Goal: Contribute content: Contribute content

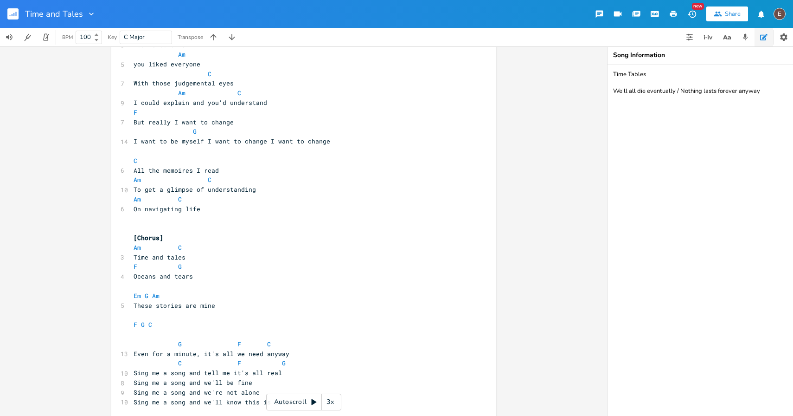
scroll to position [415, 0]
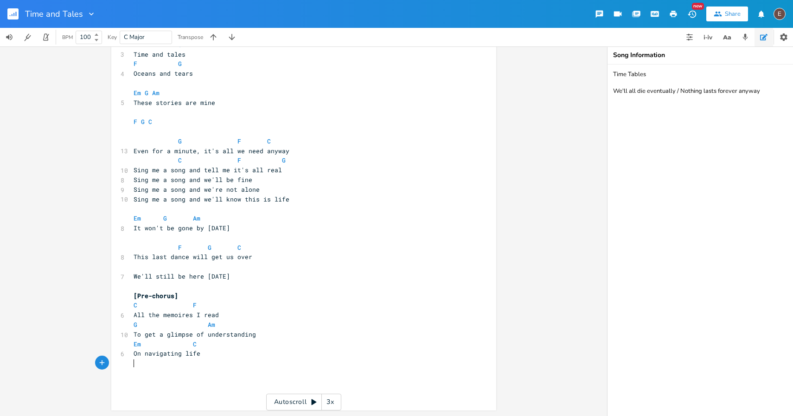
click at [274, 364] on pre "​" at bounding box center [299, 363] width 335 height 10
type textarea "We start life with nothing, we die empty-handed"
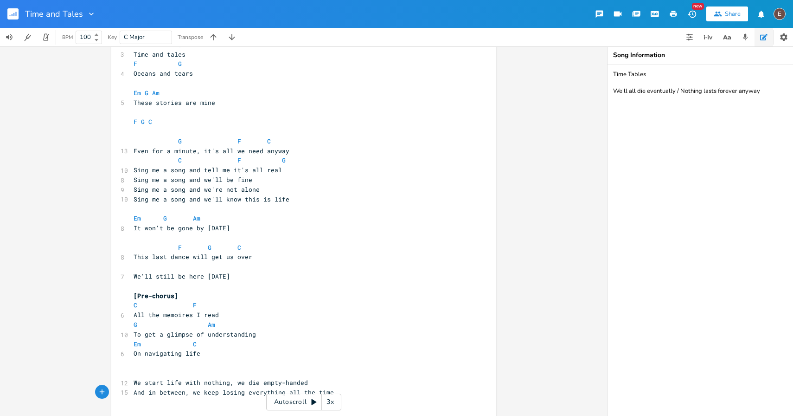
type textarea "And in between, we keep losing everything all the time"
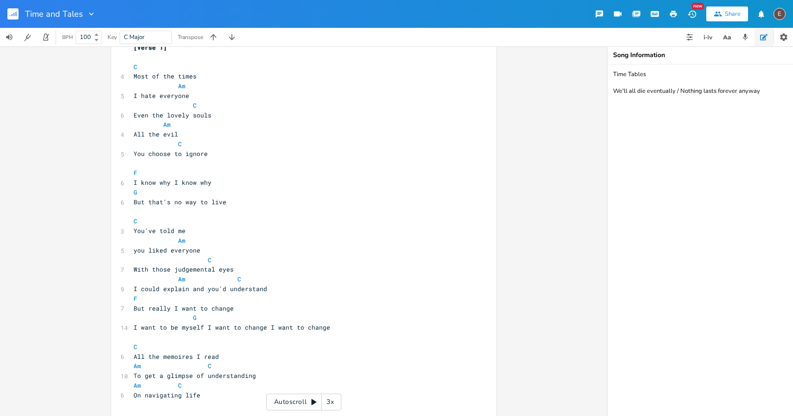
scroll to position [0, 0]
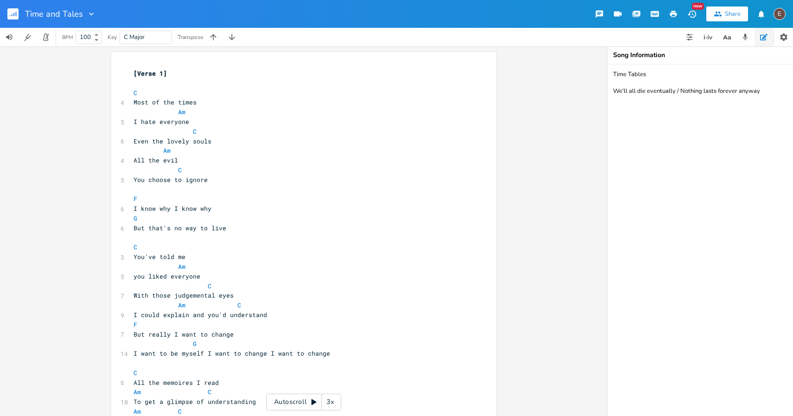
click at [11, 13] on rect "button" at bounding box center [12, 13] width 11 height 11
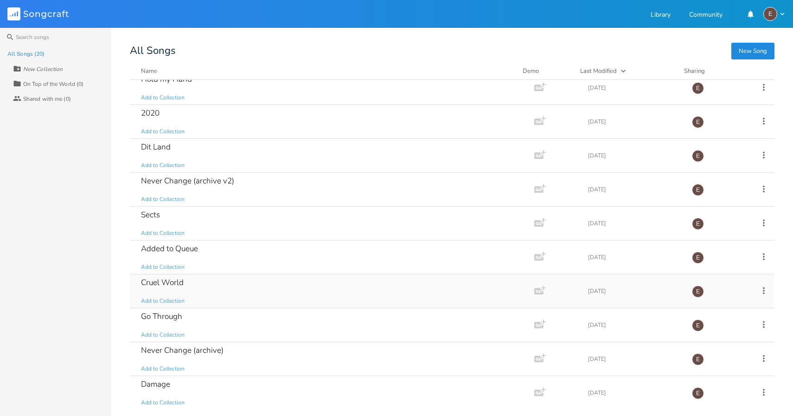
scroll to position [349, 0]
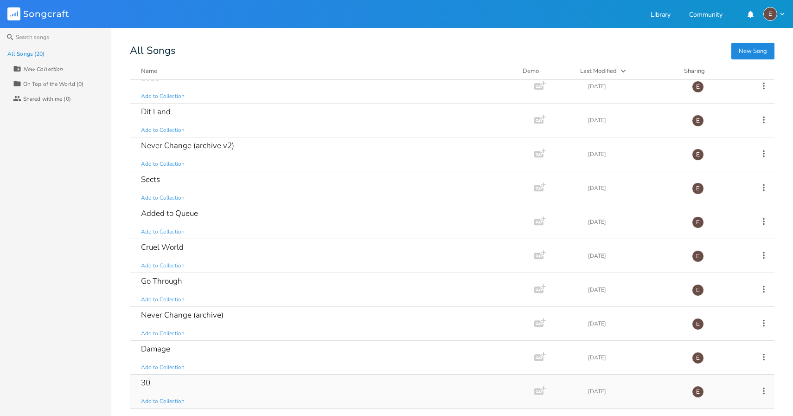
click at [256, 378] on div "30 Add to Collection" at bounding box center [330, 390] width 379 height 33
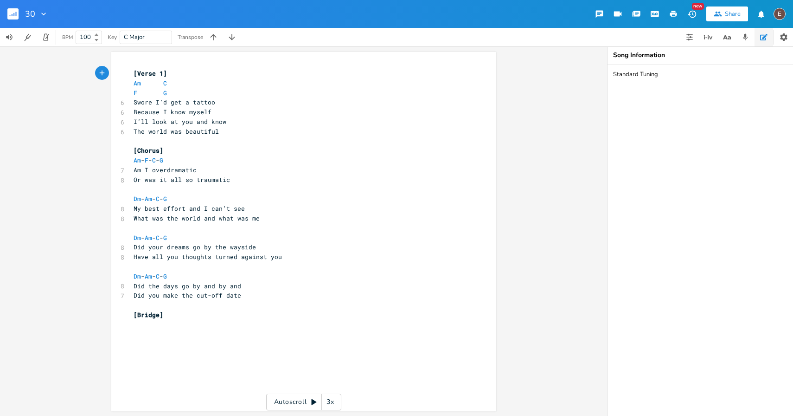
click at [16, 12] on icon "button" at bounding box center [16, 14] width 1 height 5
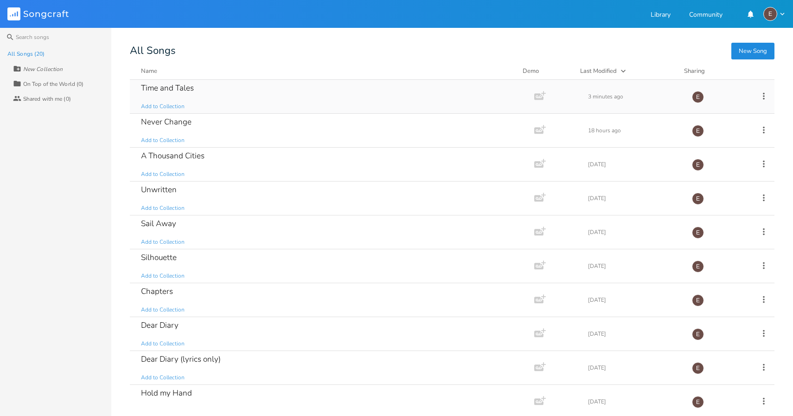
click at [277, 92] on div "Time and Tales Add to Collection" at bounding box center [330, 96] width 379 height 33
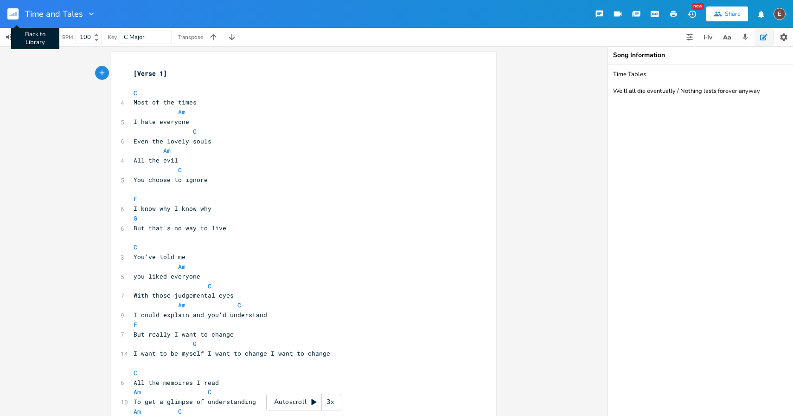
click at [13, 15] on icon "button" at bounding box center [13, 14] width 1 height 3
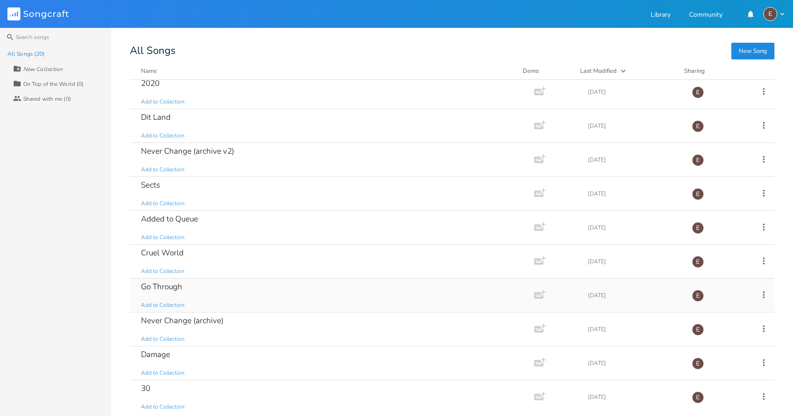
scroll to position [349, 0]
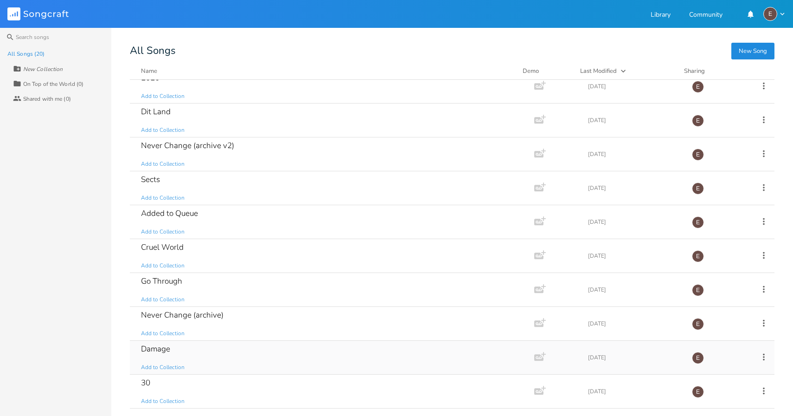
click at [259, 353] on div "Damage Add to Collection" at bounding box center [330, 356] width 379 height 33
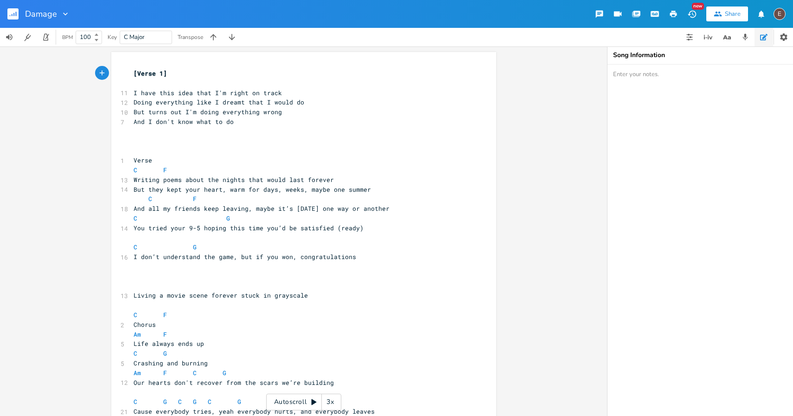
click at [9, 13] on rect "button" at bounding box center [12, 13] width 11 height 11
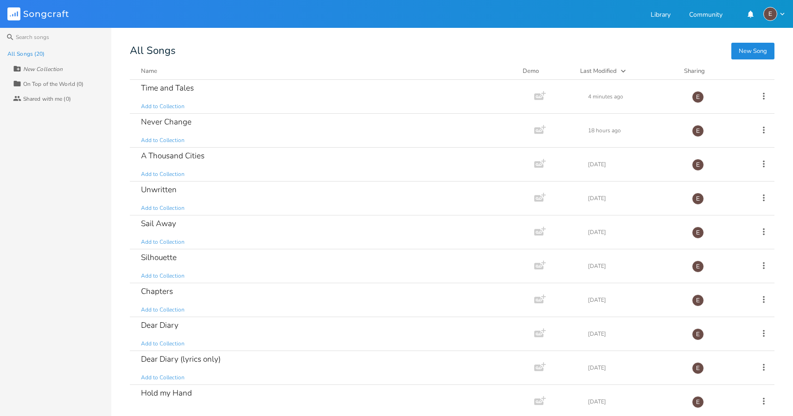
click at [269, 47] on div "All Songs" at bounding box center [452, 50] width 645 height 9
click at [268, 96] on div "Time and Tales Add to Collection" at bounding box center [330, 96] width 379 height 33
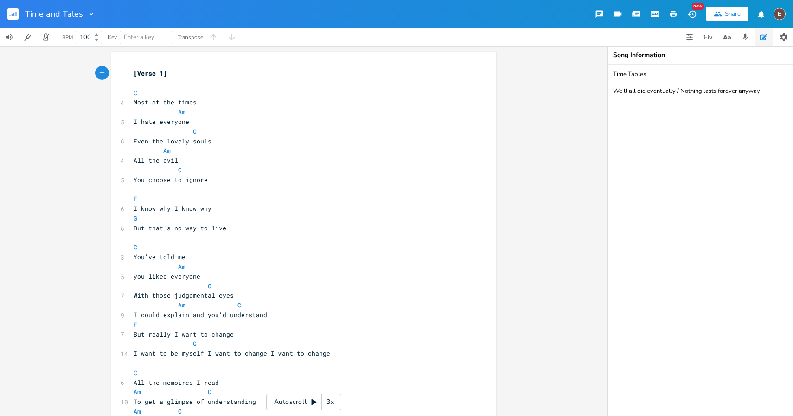
scroll to position [453, 0]
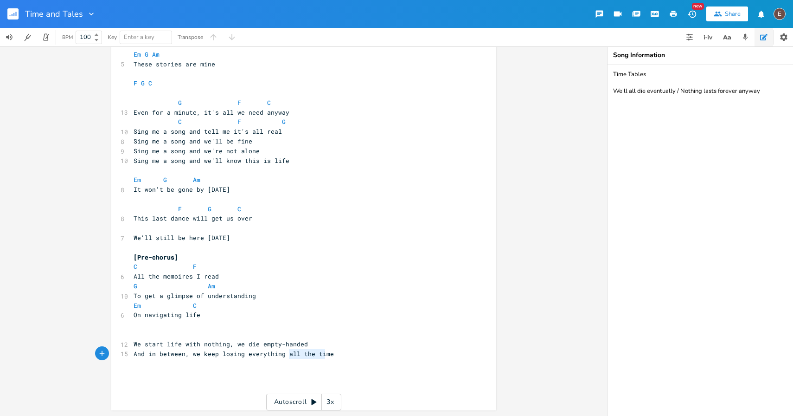
type textarea "ll the time"
drag, startPoint x: 286, startPoint y: 352, endPoint x: 325, endPoint y: 353, distance: 39.4
click at [325, 353] on span "And in between, we keep losing everything all the time" at bounding box center [234, 353] width 200 height 8
click at [330, 353] on pre "And in between, we keep losing everything all the time" at bounding box center [299, 354] width 335 height 10
drag, startPoint x: 330, startPoint y: 353, endPoint x: 282, endPoint y: 354, distance: 48.3
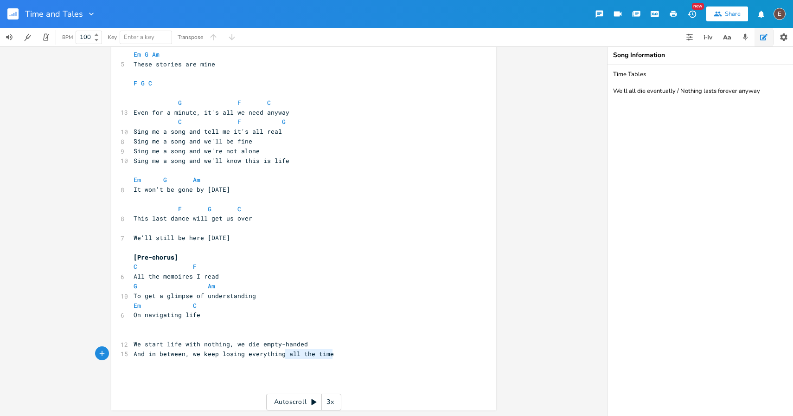
click at [282, 354] on pre "And in between, we keep losing everything all the time" at bounding box center [299, 354] width 335 height 10
type textarea "time and time again we lose everyone"
click at [285, 352] on span "And in between, we keep losing everything time and time again we lose everyone" at bounding box center [278, 354] width 289 height 8
click at [283, 352] on span "And in between, we keep losing everything time and time again we lose everyone" at bounding box center [278, 354] width 289 height 8
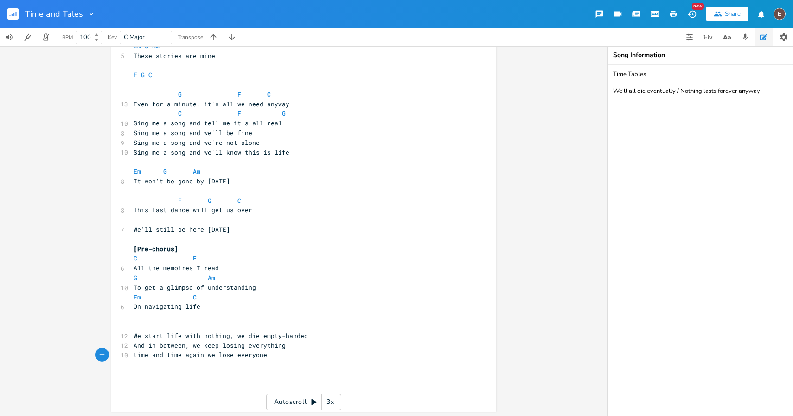
scroll to position [463, 0]
click at [280, 324] on pre "​" at bounding box center [299, 325] width 335 height 10
type textarea "Cm"
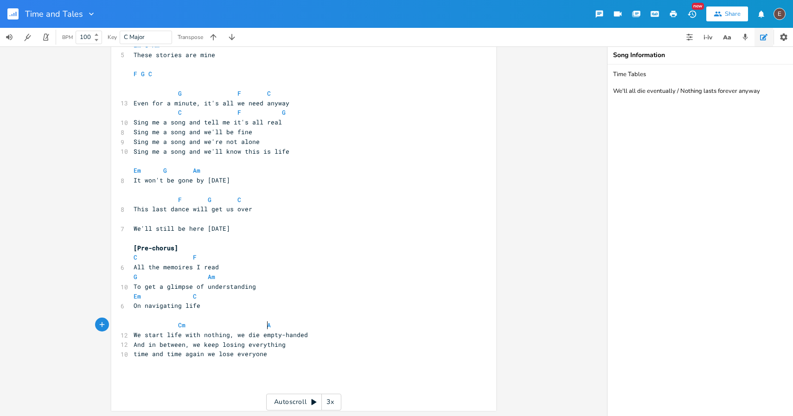
type textarea "Am"
click at [328, 337] on pre "We start life with nothing, we die empty-handed" at bounding box center [299, 335] width 335 height 10
type textarea "C"
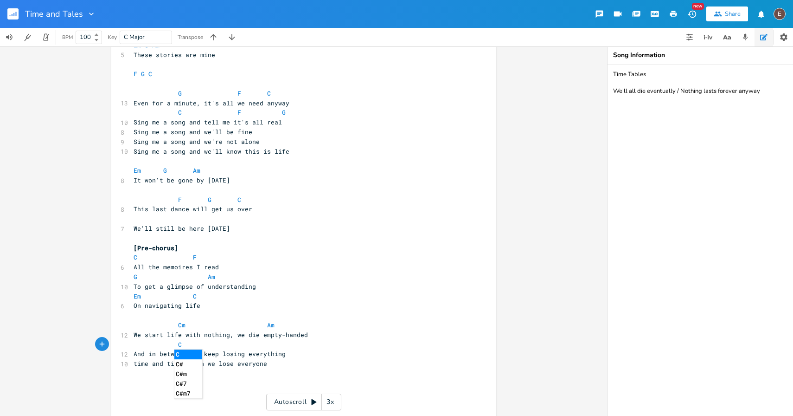
click at [199, 330] on pre "We start life with nothing, we die empty-handed" at bounding box center [299, 335] width 335 height 10
click at [219, 345] on pre "C" at bounding box center [299, 345] width 335 height 10
type textarea "Am"
click at [349, 361] on pre "time and time again we lose everyone" at bounding box center [299, 364] width 335 height 10
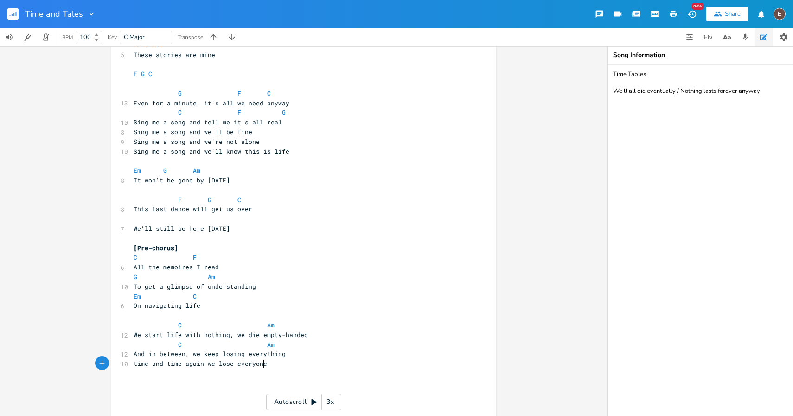
click at [346, 353] on pre "And in between, we keep losing everything" at bounding box center [299, 354] width 335 height 10
type textarea "all the time"
click at [278, 353] on span "And in between, we keep losing everything all the time" at bounding box center [234, 353] width 200 height 8
click at [281, 353] on span "And in between, we keep losing everything all the time" at bounding box center [234, 353] width 200 height 8
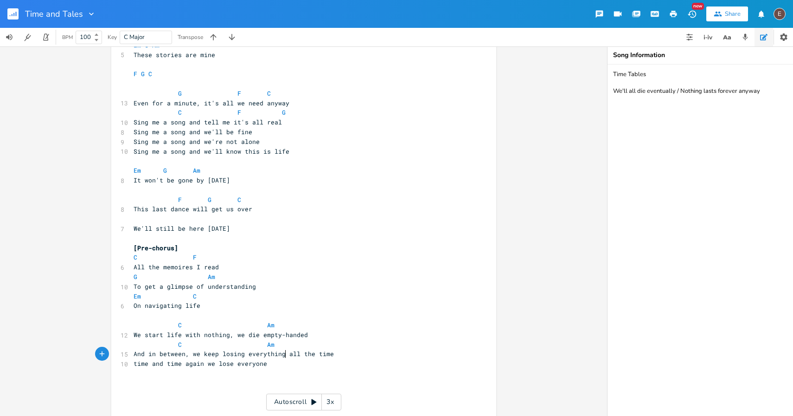
click at [285, 353] on span "And in between, we keep losing everything all the time" at bounding box center [234, 353] width 200 height 8
type textarea "all"
click at [285, 353] on span "And in between, we keep losing everything all the time" at bounding box center [234, 353] width 200 height 8
click at [349, 353] on pre "And in between, we keep losing everything all the time" at bounding box center [299, 354] width 335 height 10
type textarea "all the time e"
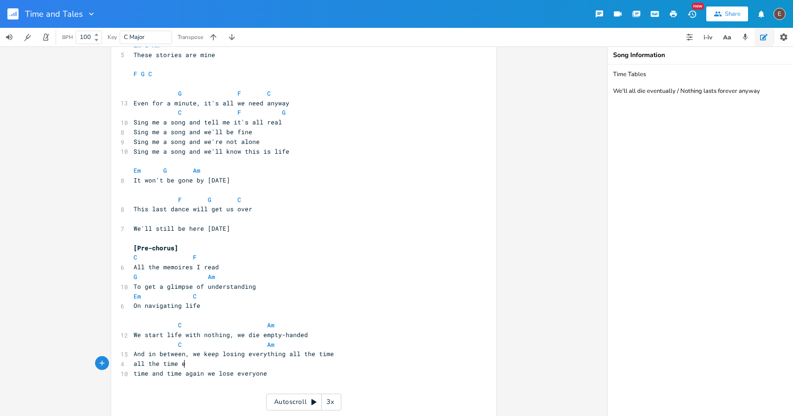
scroll to position [0, 36]
type textarea "we lose everything"
click at [261, 373] on pre "time and time again we lose everyone" at bounding box center [299, 373] width 335 height 10
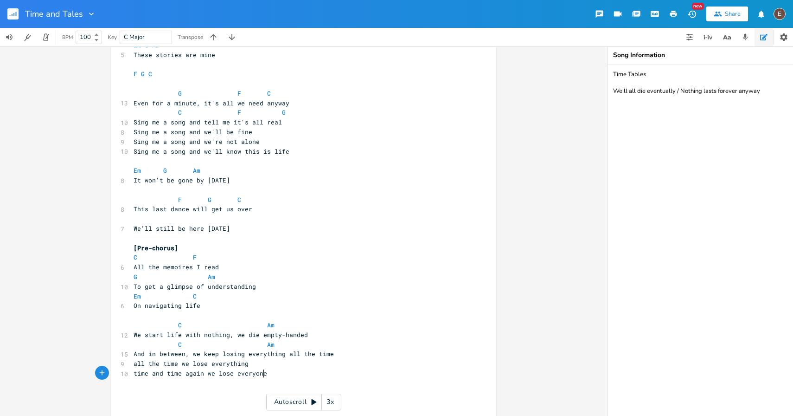
type textarea "time and time again we lose everyone"
click at [261, 373] on pre "time and time again we lose everyone" at bounding box center [299, 373] width 335 height 10
click at [364, 340] on pre "C Am" at bounding box center [299, 345] width 335 height 10
click at [362, 351] on pre "And in between, we keep losing everything all the time" at bounding box center [299, 354] width 335 height 10
type textarea "C"
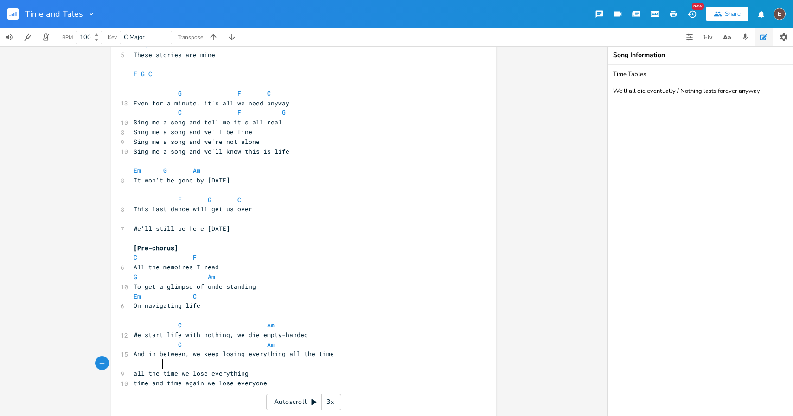
scroll to position [0, 4]
click at [275, 384] on pre "time and time again we lose everyone" at bounding box center [299, 383] width 335 height 10
type textarea "time and time again we lose everyone"
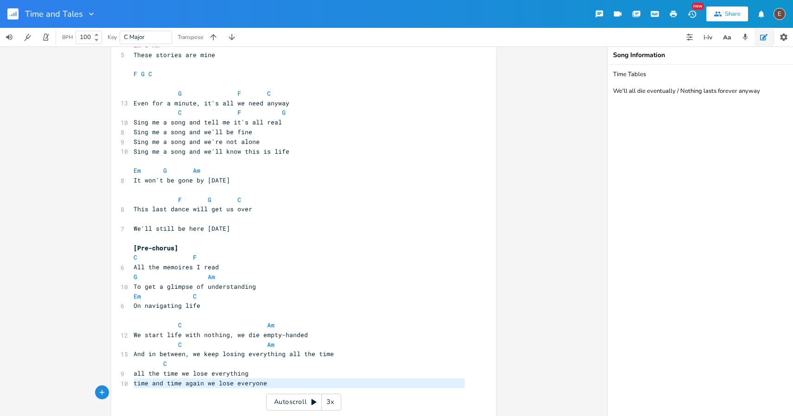
click at [275, 384] on pre "time and time again we lose everyone" at bounding box center [299, 383] width 335 height 10
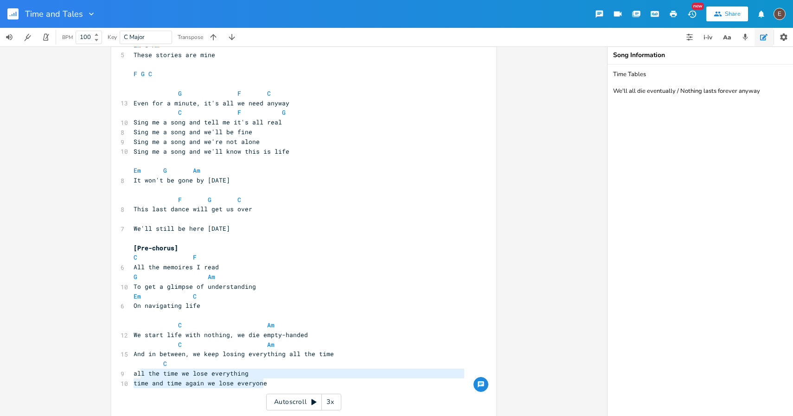
type textarea "ime and time again we lose everyone"
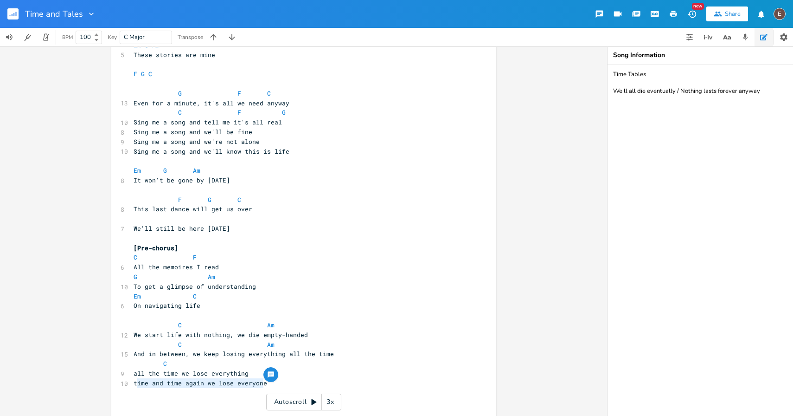
drag, startPoint x: 276, startPoint y: 385, endPoint x: 135, endPoint y: 380, distance: 142.0
click at [135, 380] on pre "time and time again we lose everyone" at bounding box center [299, 383] width 335 height 10
click at [308, 349] on pre "And in between, we keep losing everything all the time" at bounding box center [299, 354] width 335 height 10
type textarea "C"
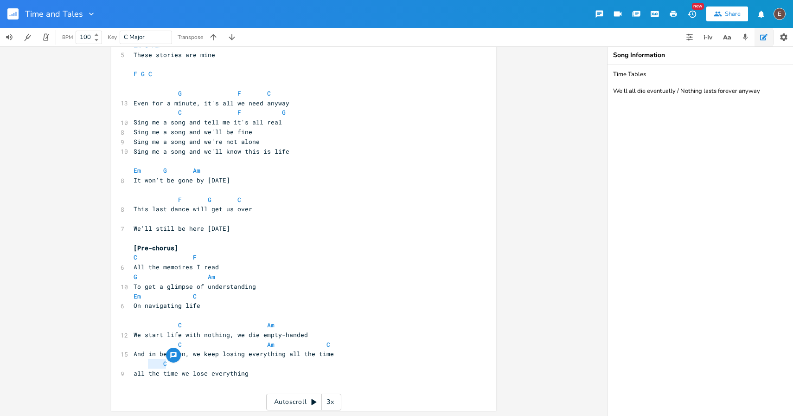
drag, startPoint x: 176, startPoint y: 365, endPoint x: 144, endPoint y: 365, distance: 31.5
click at [144, 365] on pre "C" at bounding box center [299, 364] width 335 height 10
type textarea "F"
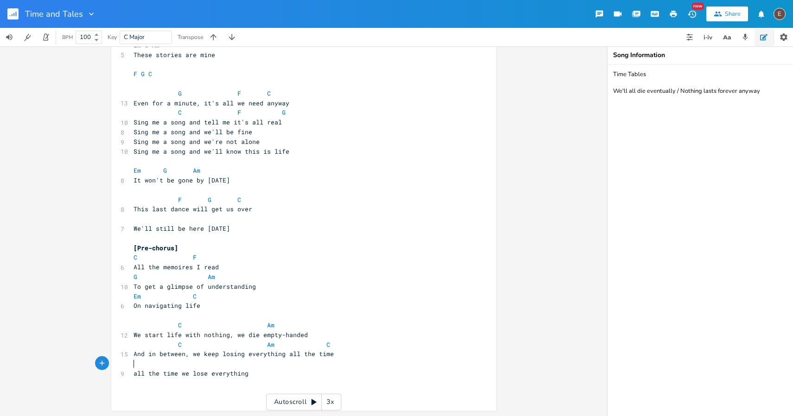
scroll to position [0, 3]
type textarea "G"
click at [172, 323] on span at bounding box center [170, 325] width 15 height 10
click at [176, 322] on span "C Am" at bounding box center [182, 325] width 96 height 8
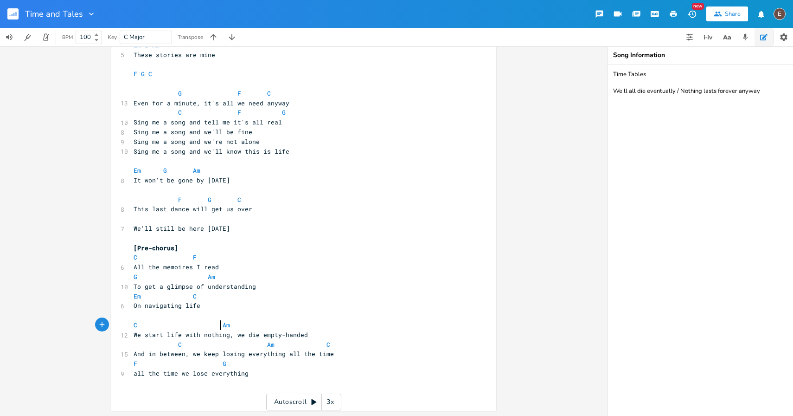
click at [214, 328] on span at bounding box center [215, 325] width 15 height 10
click at [295, 328] on pre "C Am" at bounding box center [299, 325] width 335 height 10
type textarea "C"
drag, startPoint x: 179, startPoint y: 343, endPoint x: 200, endPoint y: 347, distance: 22.1
click at [182, 343] on span at bounding box center [187, 345] width 11 height 10
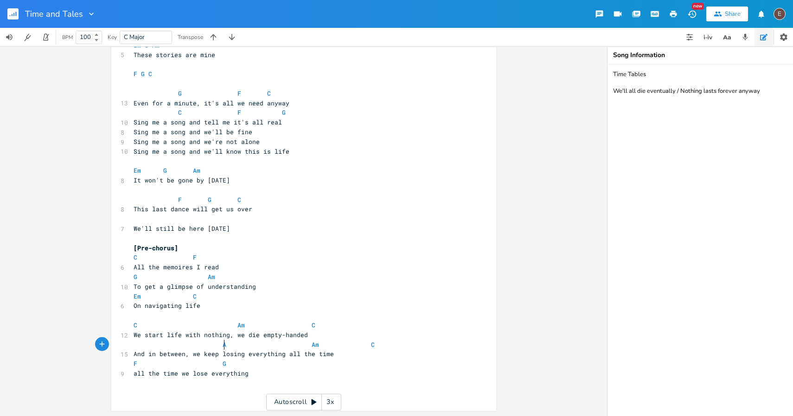
type textarea "Am"
click at [356, 345] on span at bounding box center [363, 345] width 15 height 10
drag, startPoint x: 424, startPoint y: 345, endPoint x: 277, endPoint y: 348, distance: 147.1
click at [277, 348] on pre "Am Am C" at bounding box center [299, 345] width 335 height 10
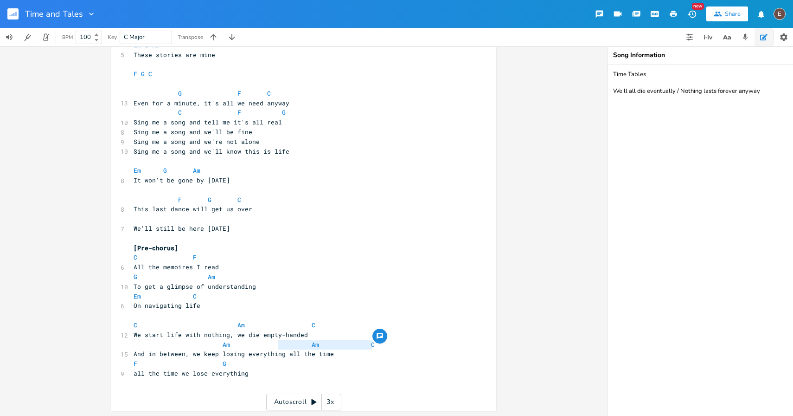
type textarea "C"
click at [212, 348] on span at bounding box center [215, 345] width 15 height 10
drag, startPoint x: 260, startPoint y: 343, endPoint x: 291, endPoint y: 352, distance: 32.3
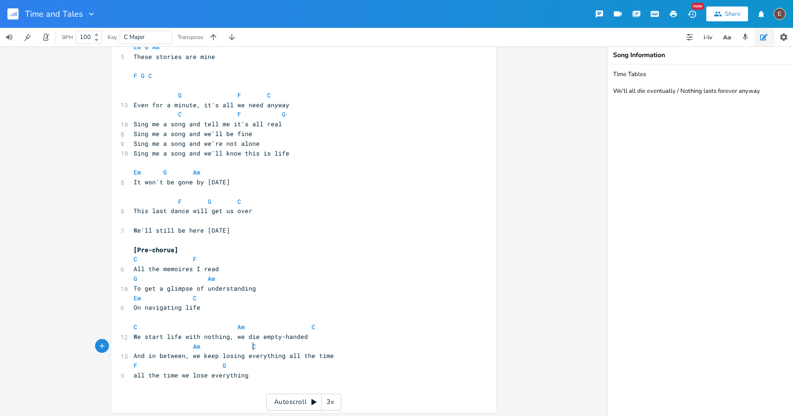
click at [260, 343] on pre "Am C" at bounding box center [299, 346] width 335 height 10
type textarea "F"
type textarea "F G"
drag, startPoint x: 235, startPoint y: 367, endPoint x: 115, endPoint y: 361, distance: 119.9
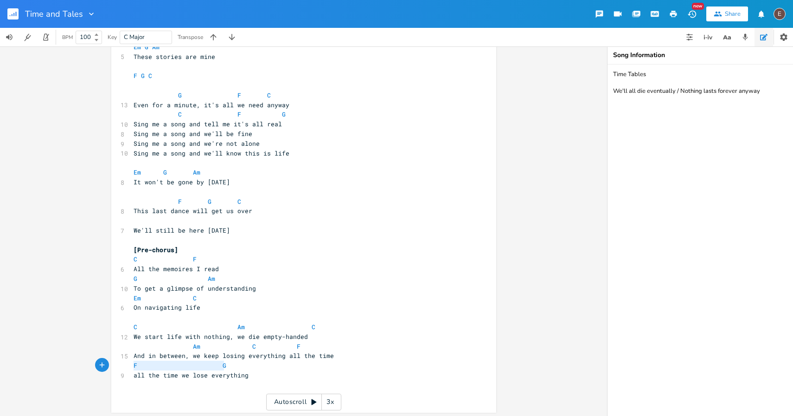
click at [115, 361] on div "F G x [Verse 1] ​ C 4 Most of the times Am 5 I hate everyone C 6 Even the lovel…" at bounding box center [303, 1] width 385 height 821
type textarea "G"
click at [387, 361] on pre "G" at bounding box center [299, 365] width 335 height 10
click at [388, 360] on pre "G" at bounding box center [299, 365] width 335 height 10
type textarea "time G"
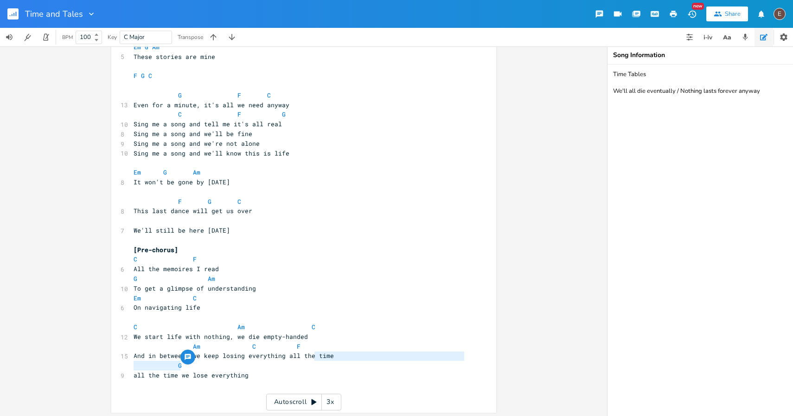
click at [384, 326] on pre "C Am C" at bounding box center [299, 327] width 335 height 10
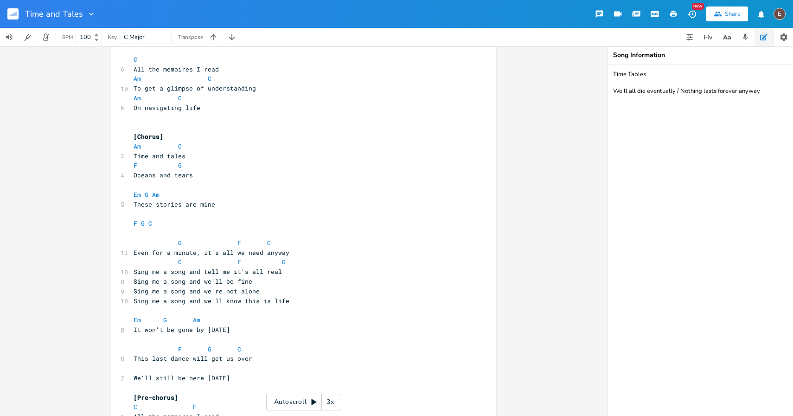
scroll to position [368, 0]
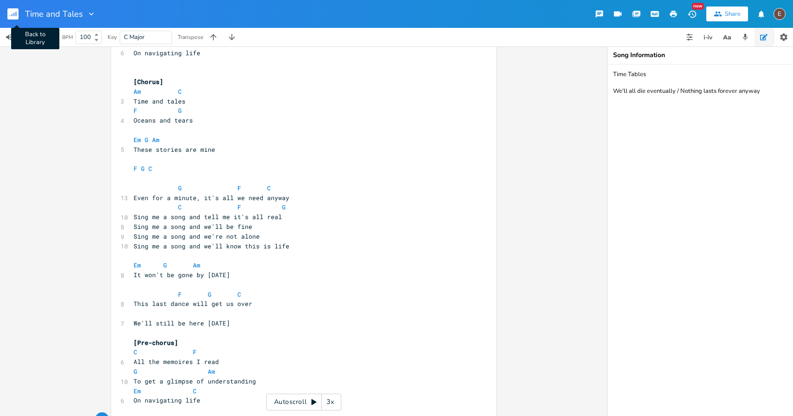
click at [18, 17] on rect "button" at bounding box center [12, 13] width 11 height 11
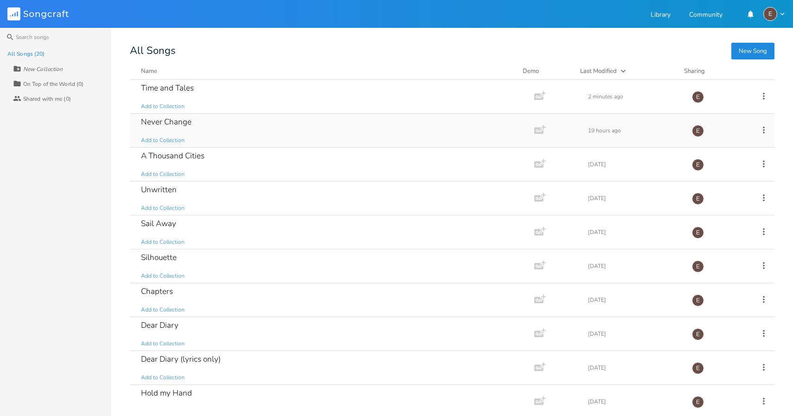
click at [243, 125] on div "Never Change Add to Collection" at bounding box center [330, 130] width 379 height 33
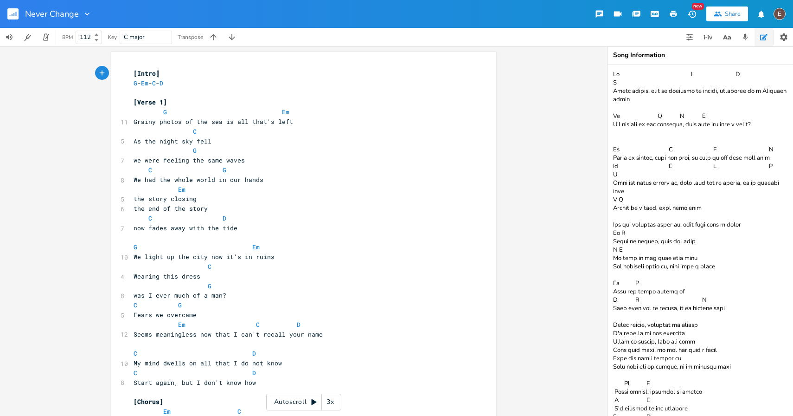
click at [178, 222] on span at bounding box center [185, 218] width 15 height 10
click at [179, 223] on pre "now fades away with the tide" at bounding box center [299, 228] width 335 height 10
click at [177, 225] on span "now fades away with the tide" at bounding box center [186, 228] width 104 height 8
type textarea "away"
click at [177, 225] on span "now fades away with the tide" at bounding box center [186, 228] width 104 height 8
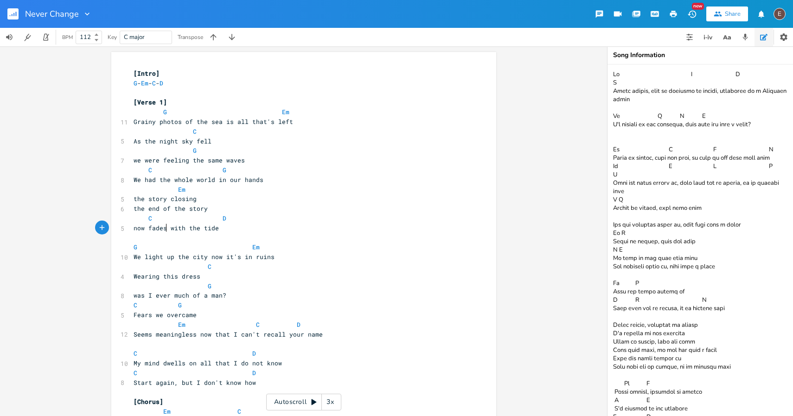
click at [135, 227] on span "now fades with the tide" at bounding box center [176, 228] width 85 height 8
type textarea "now"
click at [135, 227] on span "now fades with the tide" at bounding box center [176, 228] width 85 height 8
click at [206, 204] on pre "the end of the story" at bounding box center [299, 209] width 335 height 10
click at [208, 202] on pre "the story closing" at bounding box center [299, 199] width 335 height 10
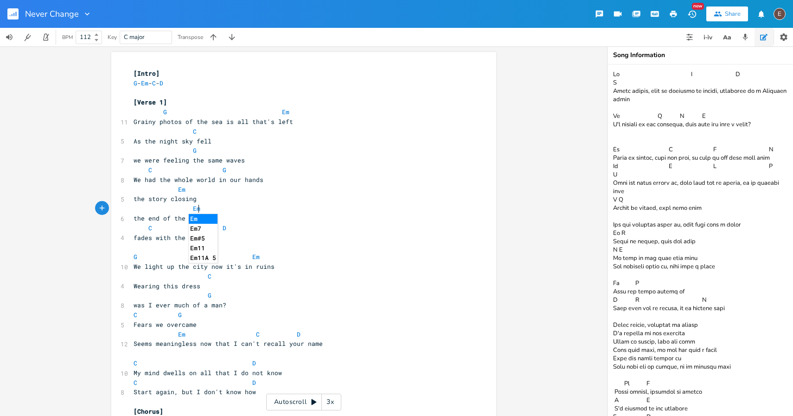
type textarea "Em"
click at [133, 242] on pre "fades with the tide" at bounding box center [299, 238] width 335 height 10
type textarea "now"
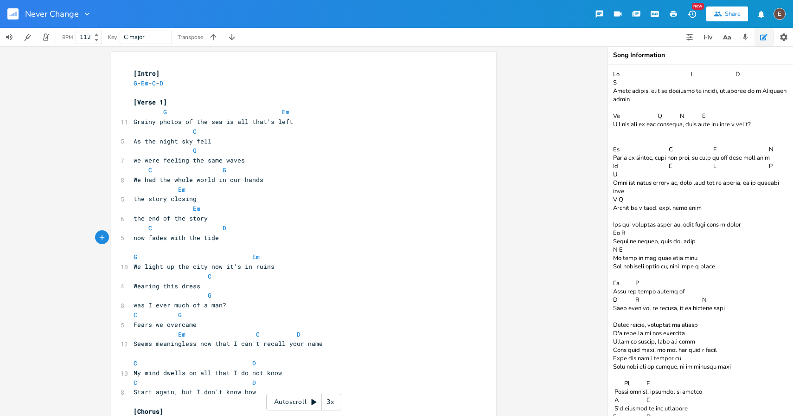
click at [209, 241] on span "now fades with the tide" at bounding box center [176, 237] width 85 height 8
click at [234, 239] on pre "now fades with the tide" at bounding box center [299, 238] width 335 height 10
click at [164, 236] on span "now fades with the tide" at bounding box center [176, 237] width 85 height 8
click at [169, 238] on span "now fades with the tide" at bounding box center [176, 237] width 85 height 8
type textarea "away w"
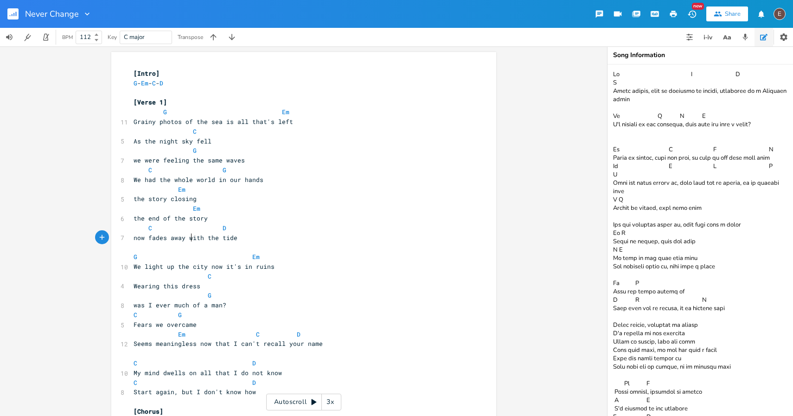
scroll to position [0, 21]
click at [220, 241] on span "now fades away with the tide" at bounding box center [186, 237] width 104 height 8
click at [185, 204] on span at bounding box center [185, 209] width 15 height 10
type textarea "the story closing"
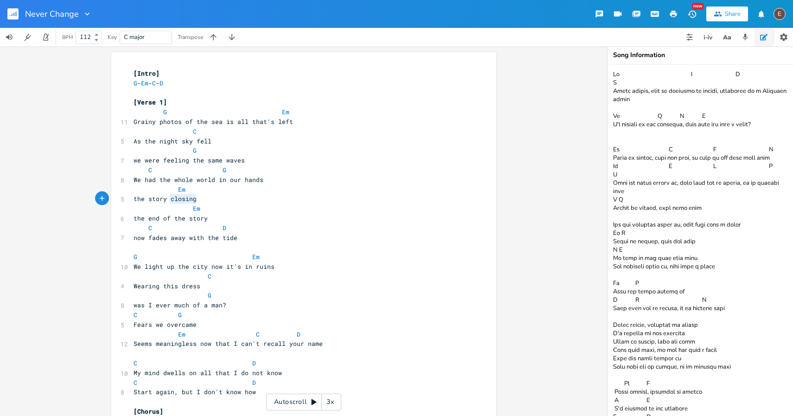
click at [185, 204] on span at bounding box center [185, 209] width 15 height 10
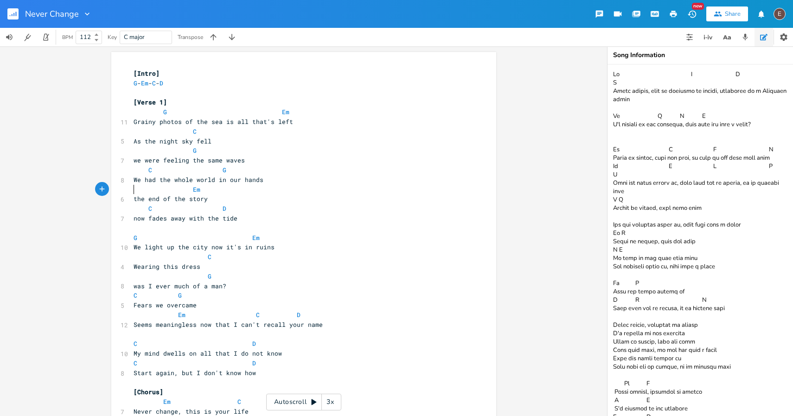
type textarea "C G"
drag, startPoint x: 327, startPoint y: 283, endPoint x: 331, endPoint y: 304, distance: 21.7
click at [330, 300] on pre "Fears we overcame" at bounding box center [299, 305] width 335 height 10
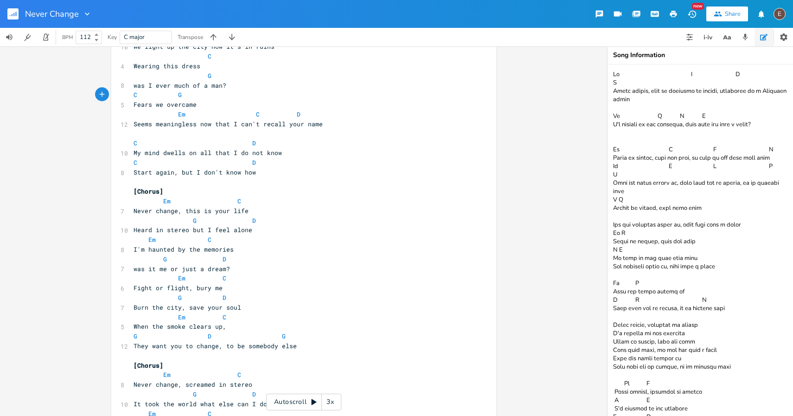
scroll to position [201, 0]
click at [703, 264] on textarea at bounding box center [701, 239] width 186 height 351
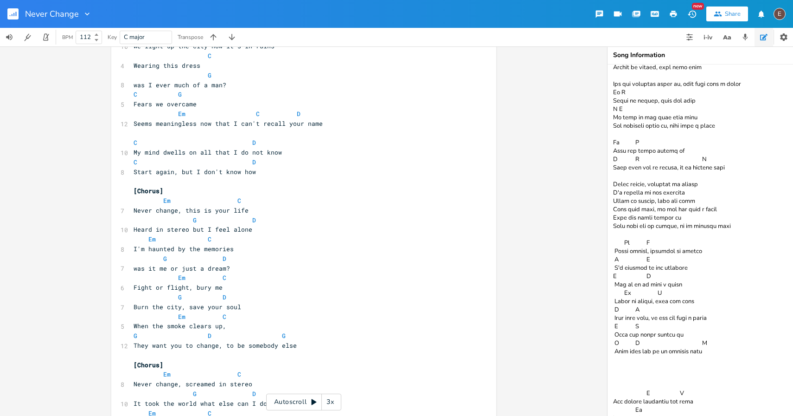
scroll to position [0, 0]
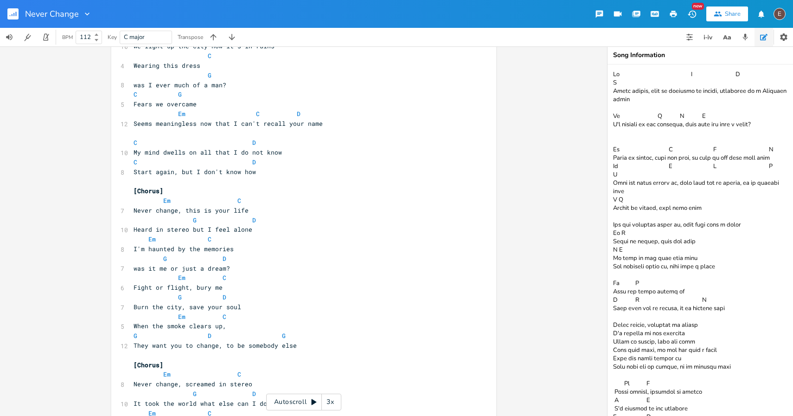
click at [697, 163] on textarea at bounding box center [701, 239] width 186 height 351
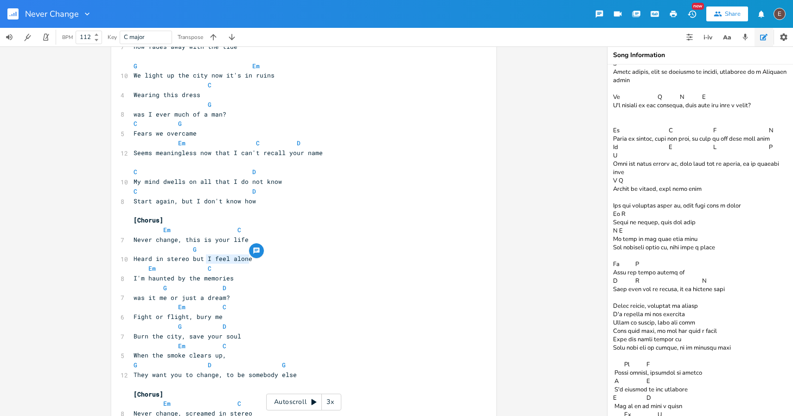
drag, startPoint x: 247, startPoint y: 259, endPoint x: 204, endPoint y: 261, distance: 43.2
click at [204, 261] on pre "Heard in stereo but I feel alone" at bounding box center [299, 259] width 335 height 10
type textarea "what can I do?"
click at [197, 259] on span "Heard in stereo but what can I do?" at bounding box center [197, 258] width 126 height 8
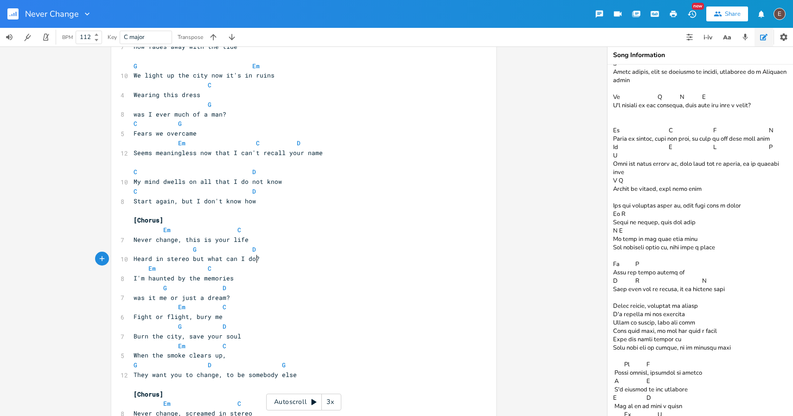
type textarea "but"
click at [197, 259] on span "Heard in stereo but what can I do?" at bounding box center [197, 258] width 126 height 8
click at [139, 262] on span "Heard in stereo but what can I do?" at bounding box center [197, 258] width 126 height 8
type textarea "Screamed"
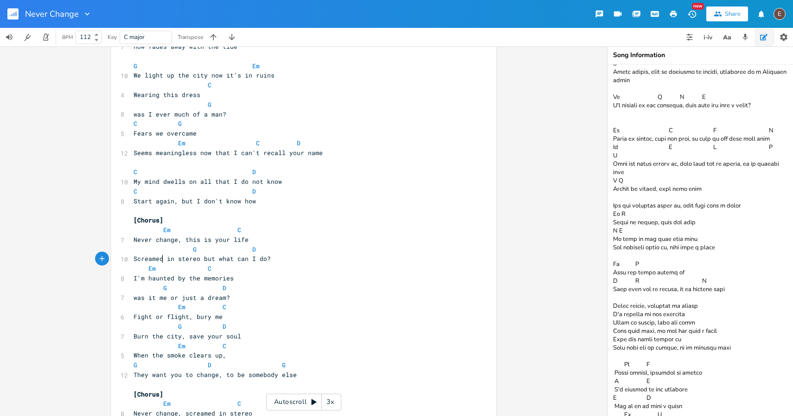
scroll to position [0, 27]
click at [275, 261] on pre "Screamed in stereo but what can I do?" at bounding box center [299, 259] width 335 height 10
click at [207, 259] on span "Screamed in stereo but what can I do?" at bounding box center [202, 258] width 137 height 8
type textarea "but"
click at [207, 259] on span "Screamed in stereo but what can I do?" at bounding box center [202, 258] width 137 height 8
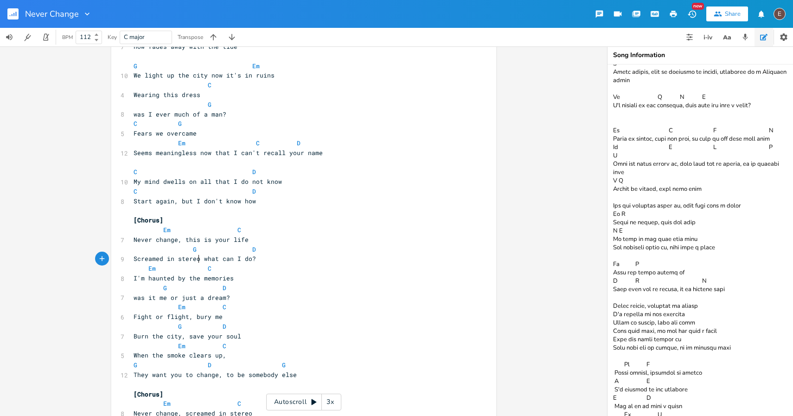
type textarea ","
click at [300, 259] on pre "Screamed in stereo, what can I do?" at bounding box center [299, 259] width 335 height 10
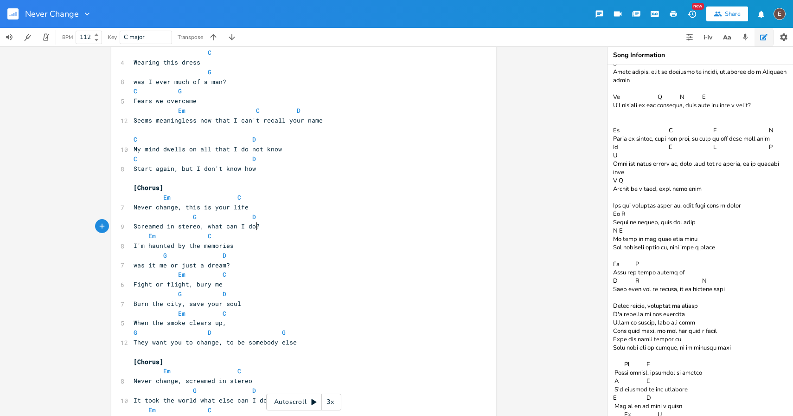
scroll to position [206, 0]
click at [255, 342] on span "They want you to change, to be somebody else" at bounding box center [215, 340] width 163 height 8
type textarea "someone"
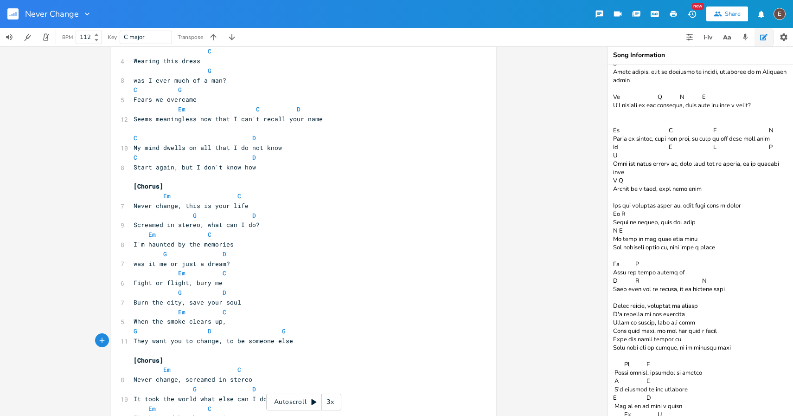
drag, startPoint x: 297, startPoint y: 337, endPoint x: 326, endPoint y: 314, distance: 36.9
click at [297, 337] on pre "They want you to change, to be someone else" at bounding box center [299, 341] width 335 height 10
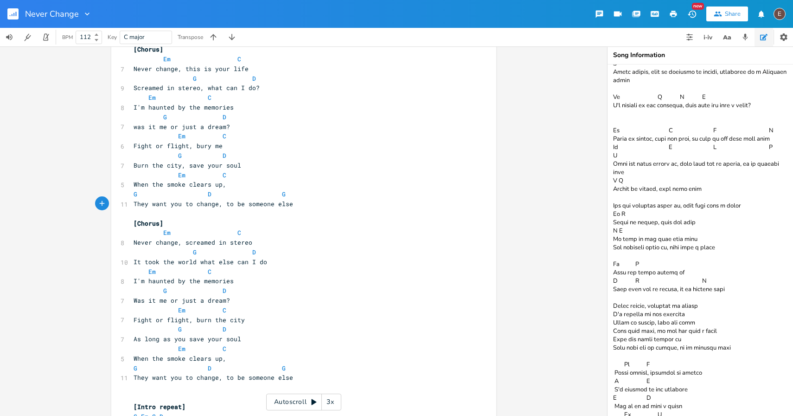
scroll to position [400, 0]
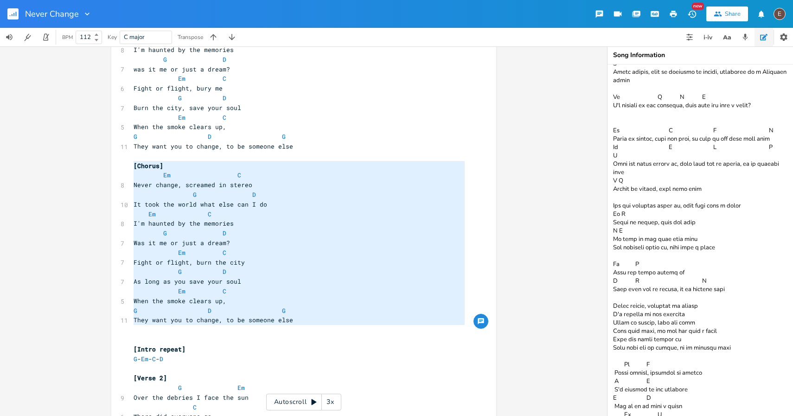
type textarea "[Chorus] Em C Never change, screamed in stereo G D It took the world what else …"
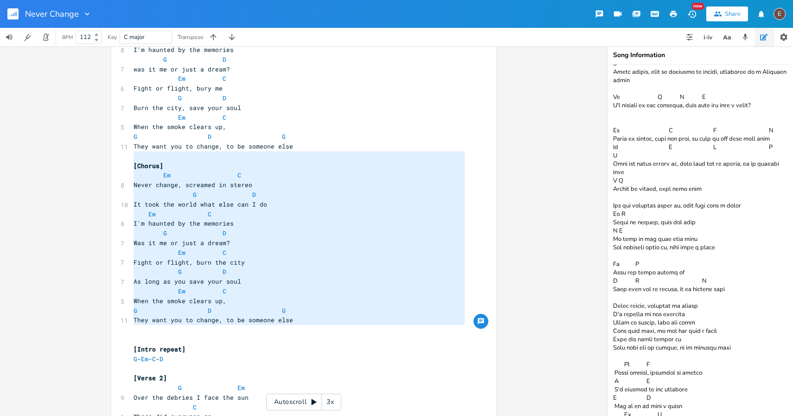
drag, startPoint x: 172, startPoint y: 331, endPoint x: 112, endPoint y: 159, distance: 181.9
click at [112, 159] on div "[Chorus] Em C Never change, screamed in stereo G D It took the world what else …" at bounding box center [303, 202] width 385 height 1101
type textarea "[Chorus] Em C Never change, screamed in stereo G D It took the world what else …"
click at [301, 321] on pre "They want you to change, to be someone else" at bounding box center [299, 320] width 335 height 10
type textarea "[Chorus] Em C Never change, screamed in stereo G D It took the world what else …"
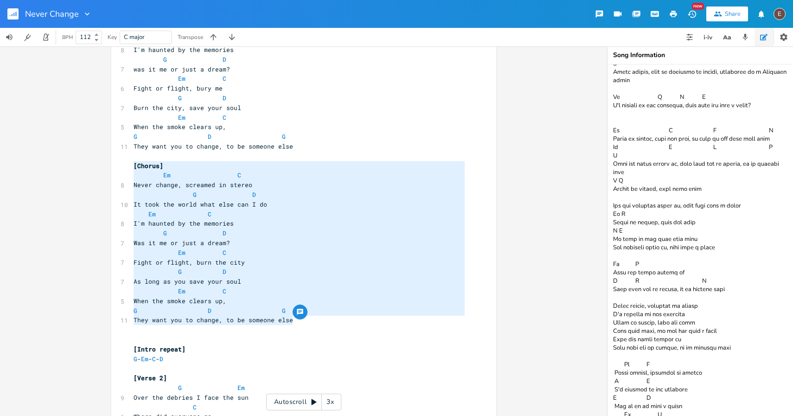
drag, startPoint x: 300, startPoint y: 320, endPoint x: 109, endPoint y: 164, distance: 246.3
click at [111, 164] on div "[Chorus] Em C Never change, screamed in stereo G D It took the world what else …" at bounding box center [303, 202] width 385 height 1101
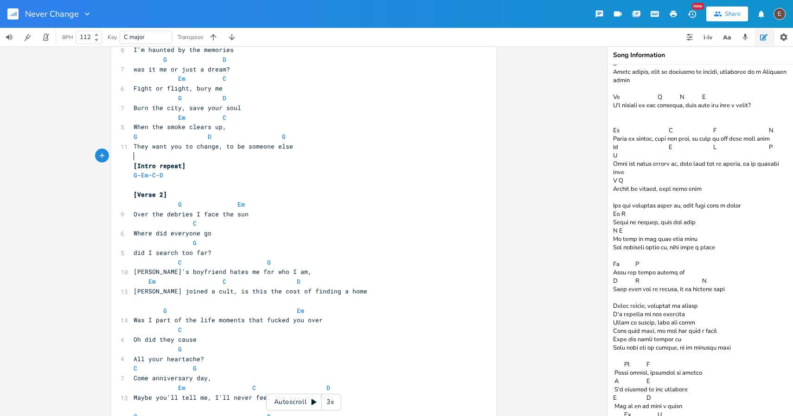
click at [718, 114] on textarea at bounding box center [701, 239] width 186 height 351
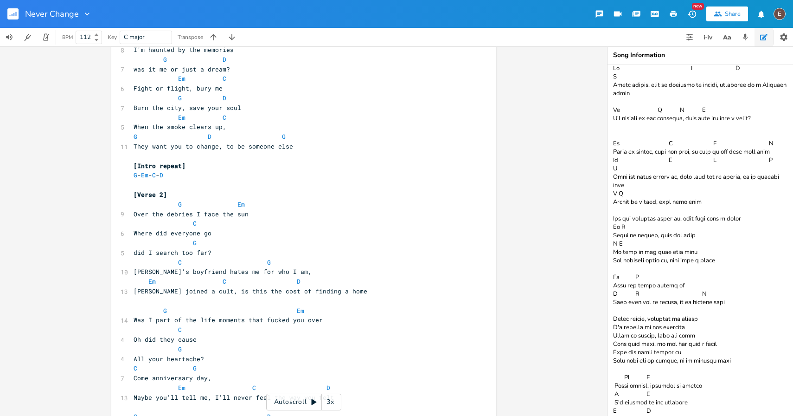
scroll to position [0, 0]
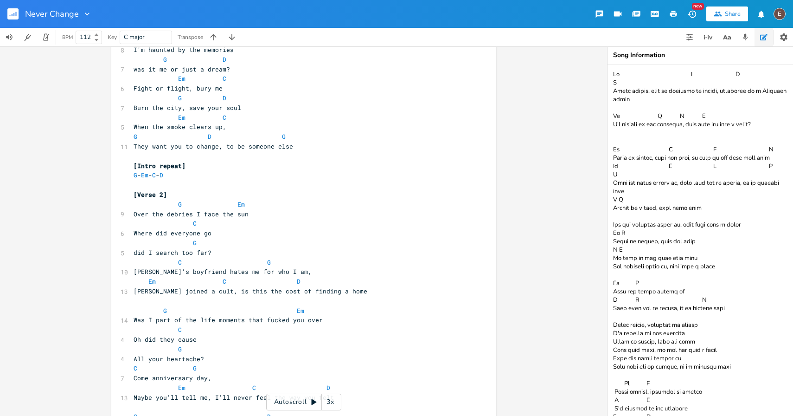
click at [630, 80] on textarea at bounding box center [701, 239] width 186 height 351
click at [631, 71] on textarea at bounding box center [701, 239] width 186 height 351
paste textarea "[Chorus] Em C Never change, screamed in stereo G D It took the world what else …"
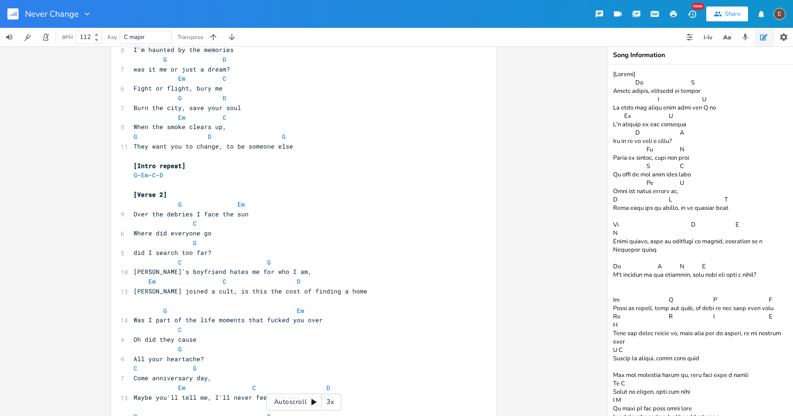
click at [634, 76] on textarea at bounding box center [701, 239] width 186 height 351
type textarea "[Chorus Backup full] Em C Never change, screamed in stereo G D It took the worl…"
click at [286, 206] on pre "G Em" at bounding box center [299, 204] width 335 height 10
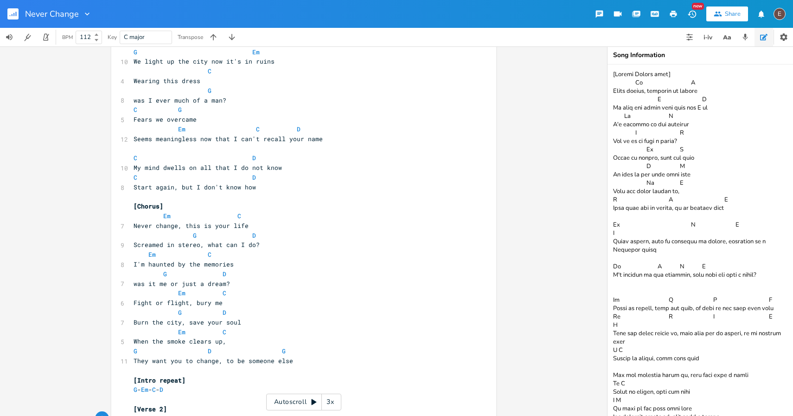
scroll to position [185, 0]
click at [220, 244] on span "Screamed in stereo, what can I do?" at bounding box center [197, 245] width 126 height 8
type textarea "3"
type textarea "else"
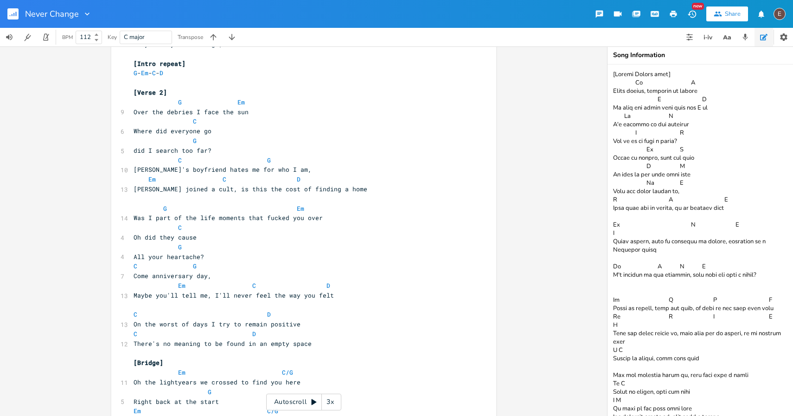
scroll to position [559, 0]
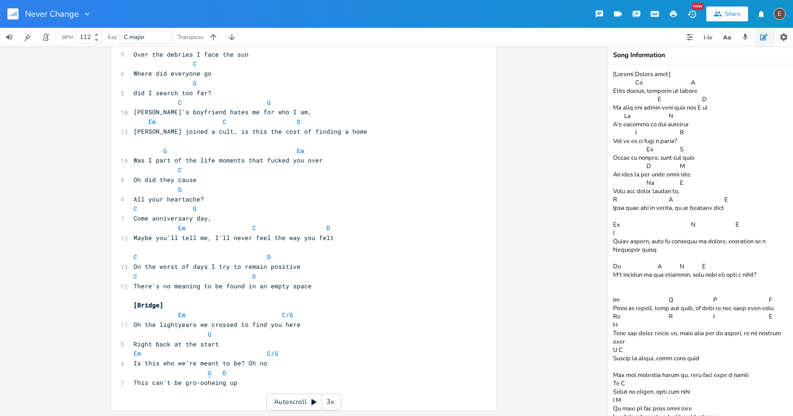
click at [208, 370] on span "G" at bounding box center [210, 372] width 4 height 9
type textarea "E"
click at [234, 382] on span "This can't be gro-oohwing up" at bounding box center [186, 383] width 104 height 8
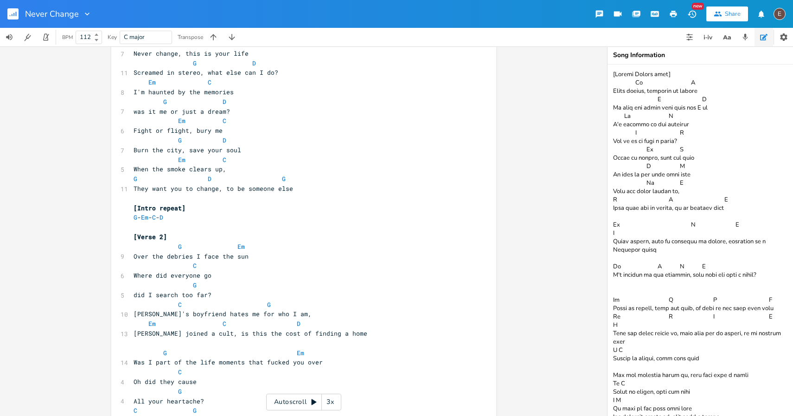
scroll to position [305, 0]
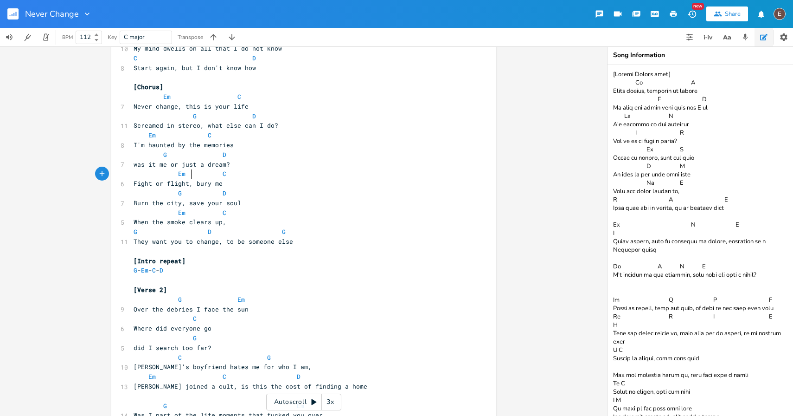
drag, startPoint x: 187, startPoint y: 174, endPoint x: 220, endPoint y: 182, distance: 33.9
click at [187, 174] on span at bounding box center [189, 174] width 7 height 10
click at [186, 174] on span at bounding box center [189, 174] width 7 height 10
type textarea "]S"
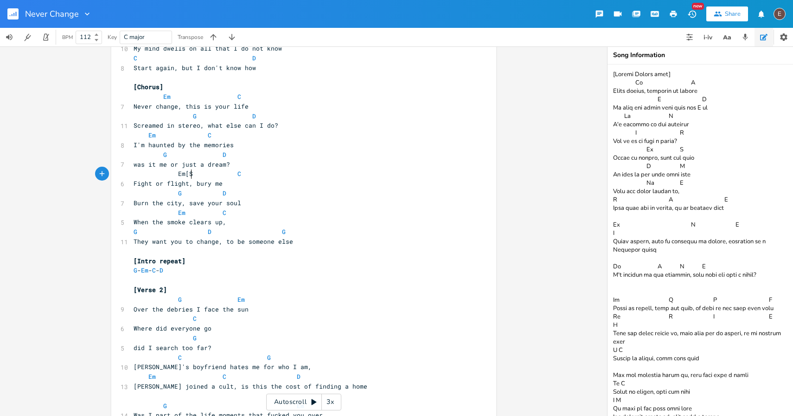
type textarea "[S]"
type textarea "[S}"
type textarea "]"
click at [251, 174] on pre "Em [S] C" at bounding box center [299, 174] width 335 height 10
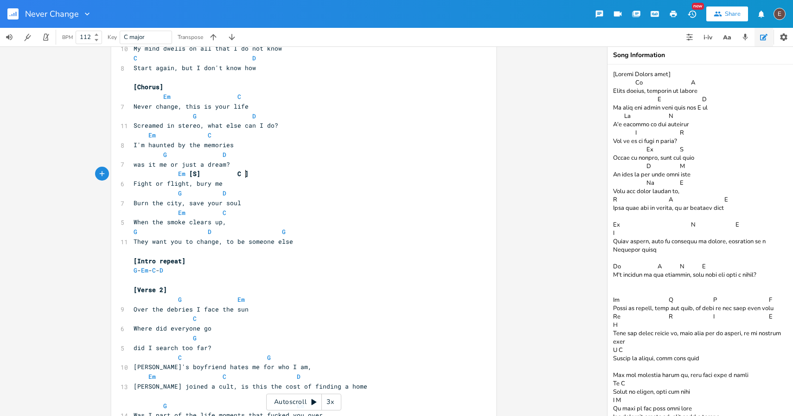
type textarea "]S"
type textarea "[S]"
click at [235, 175] on span "[S] C [S]" at bounding box center [222, 173] width 67 height 8
click at [236, 175] on span "[S] C [S]" at bounding box center [222, 173] width 67 height 8
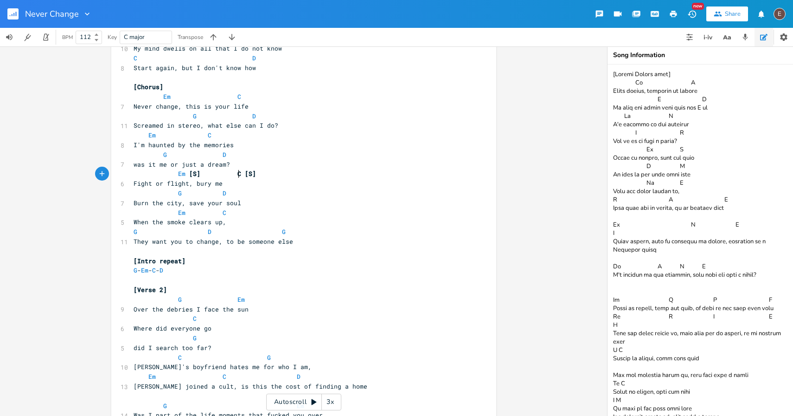
click at [237, 175] on span "[S] C [S]" at bounding box center [222, 173] width 67 height 8
click at [242, 177] on span "[S] C [S]" at bounding box center [222, 173] width 67 height 8
click at [238, 173] on span "[S] C [S]" at bounding box center [222, 173] width 67 height 8
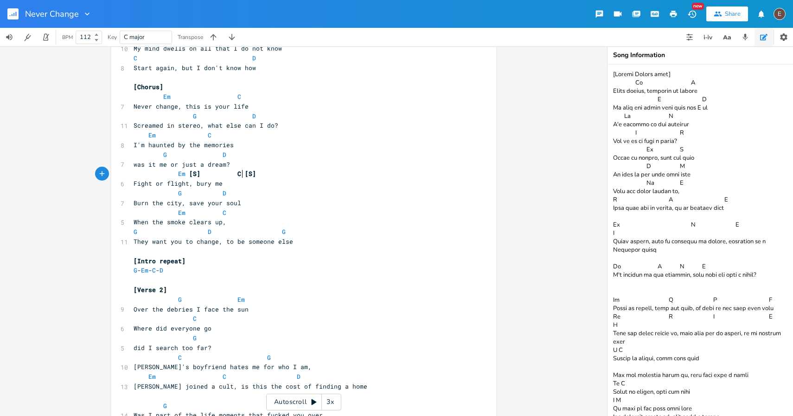
click at [252, 178] on pre "Em [S] C [S]" at bounding box center [299, 174] width 335 height 10
click at [200, 174] on span at bounding box center [203, 174] width 7 height 10
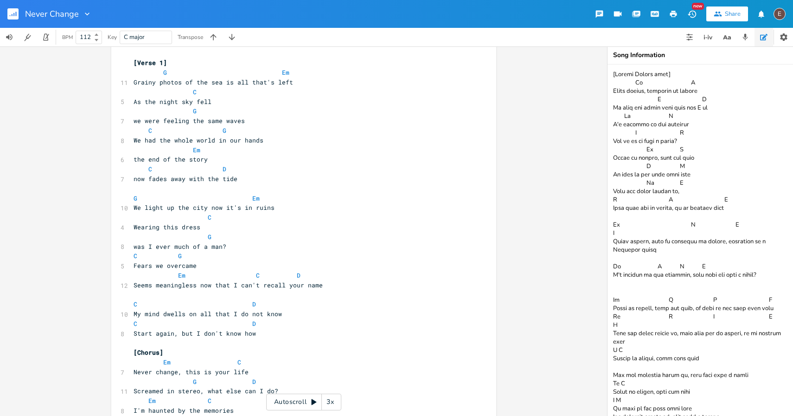
scroll to position [0, 0]
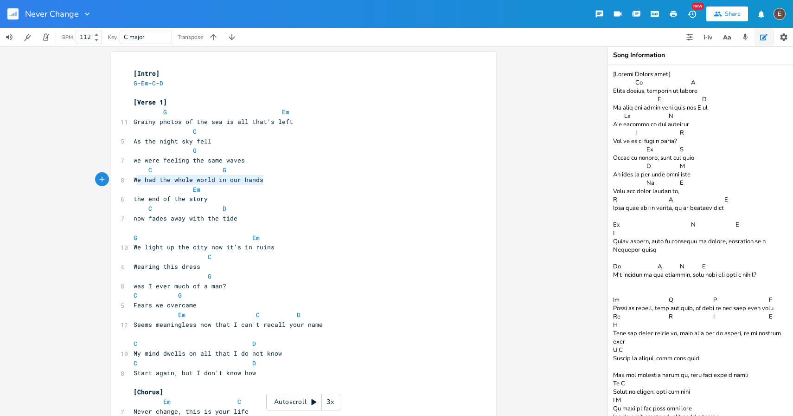
type textarea "We had the whole world in our hands"
drag, startPoint x: 262, startPoint y: 180, endPoint x: 130, endPoint y: 182, distance: 132.2
click at [132, 182] on pre "We had the whole world in our hands" at bounding box center [299, 180] width 335 height 10
click at [219, 213] on pre "now fades away with the tide" at bounding box center [299, 218] width 335 height 10
click at [255, 180] on span "We had the whole world in our hands" at bounding box center [199, 179] width 130 height 8
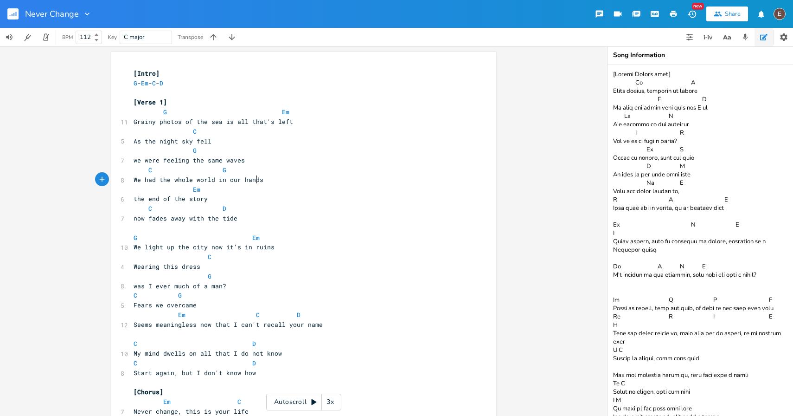
click at [261, 180] on pre "We had the whole world in our hands" at bounding box center [299, 180] width 335 height 10
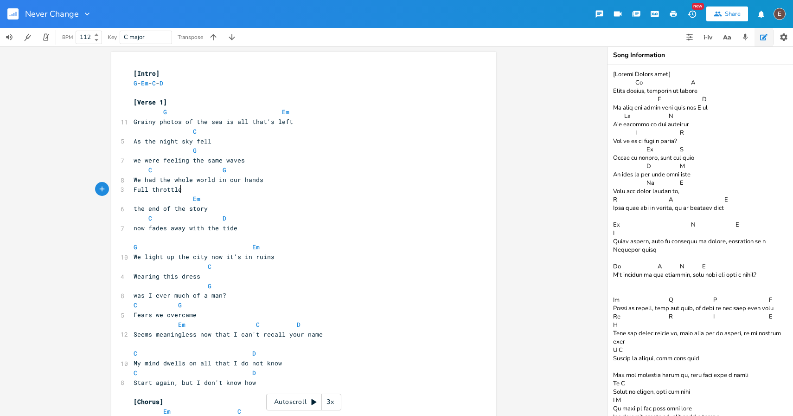
type textarea "Full throttle"
click at [132, 190] on pre "Full throttle" at bounding box center [299, 190] width 335 height 10
click at [184, 192] on pre "Full throttle" at bounding box center [299, 190] width 335 height 10
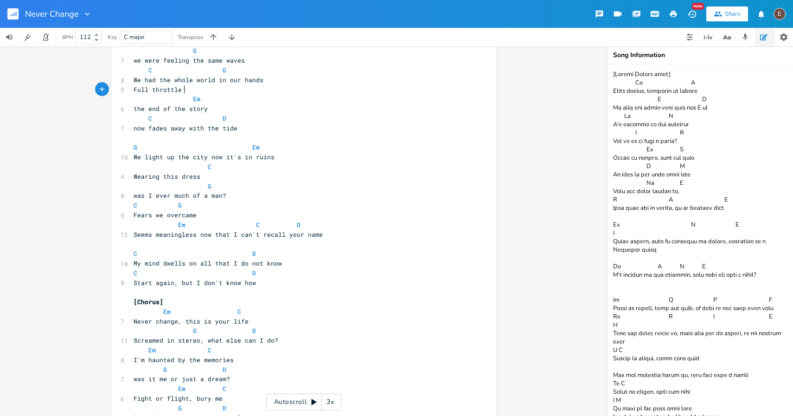
scroll to position [0, 0]
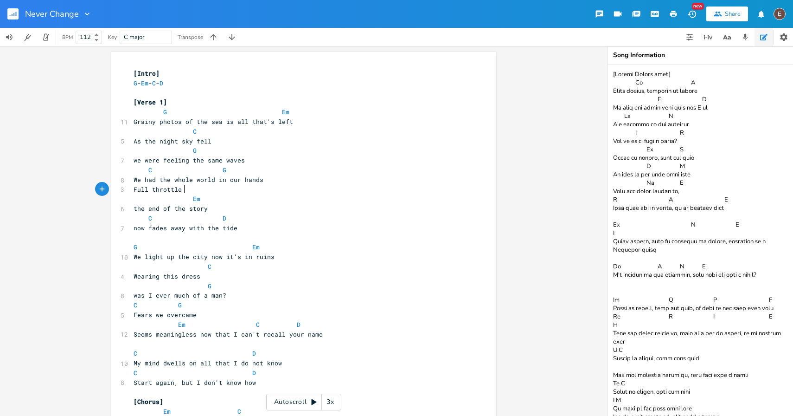
click at [210, 185] on pre "Full throttle" at bounding box center [299, 190] width 335 height 10
click at [134, 190] on span "Full throttle" at bounding box center [158, 189] width 48 height 8
click at [193, 195] on span "Em" at bounding box center [196, 198] width 7 height 9
click at [195, 191] on pre "Full throttle" at bounding box center [299, 190] width 335 height 10
type textarea "Full throttle"
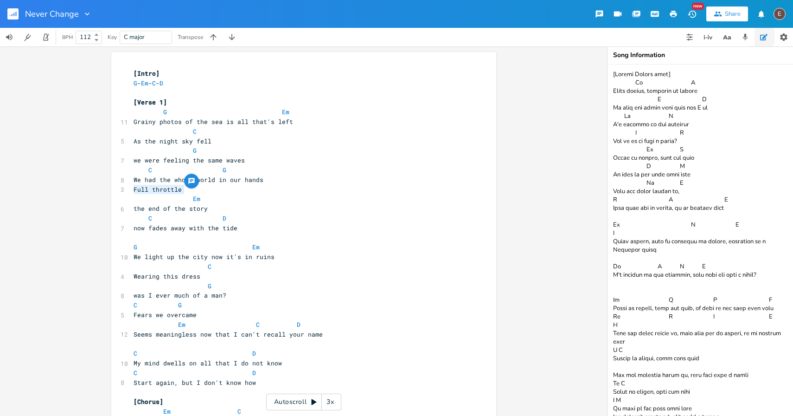
drag, startPoint x: 195, startPoint y: 190, endPoint x: 130, endPoint y: 186, distance: 65.1
click at [132, 186] on pre "Full throttle" at bounding box center [299, 190] width 335 height 10
click at [196, 194] on pre "Full throttle" at bounding box center [299, 190] width 335 height 10
type textarea "last cigarette"
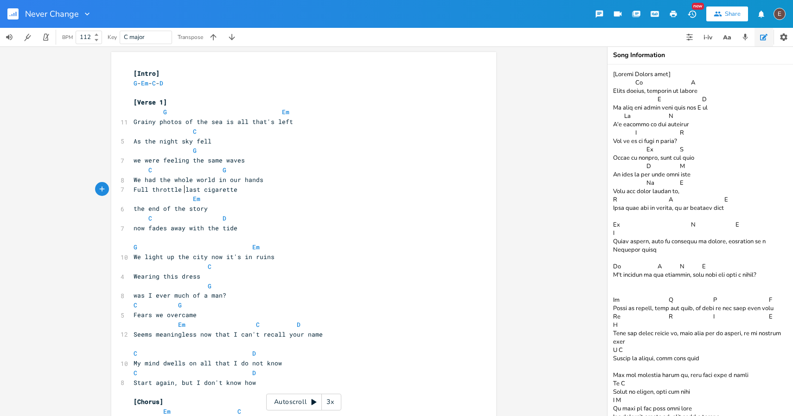
click at [180, 190] on span "Full throttle last cigarette" at bounding box center [186, 189] width 104 height 8
click at [189, 192] on span "Full throttle last cigarette" at bounding box center [186, 189] width 104 height 8
type textarea "last"
click at [189, 192] on span "Full throttle last cigarette" at bounding box center [186, 189] width 104 height 8
click at [238, 190] on pre "Full throttle last cigarette" at bounding box center [299, 190] width 335 height 10
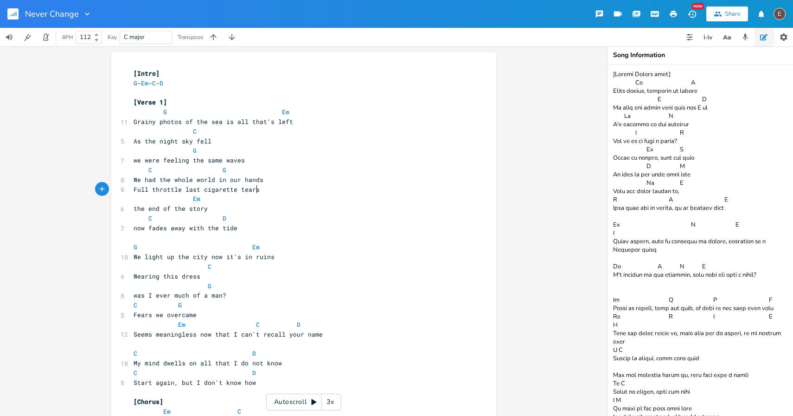
scroll to position [0, 15]
type textarea "tears over breakfast cigarette"
drag, startPoint x: 234, startPoint y: 191, endPoint x: 180, endPoint y: 191, distance: 54.3
click at [180, 191] on span "Full throttle last cigarette tears over breakfast cigarette" at bounding box center [243, 189] width 219 height 8
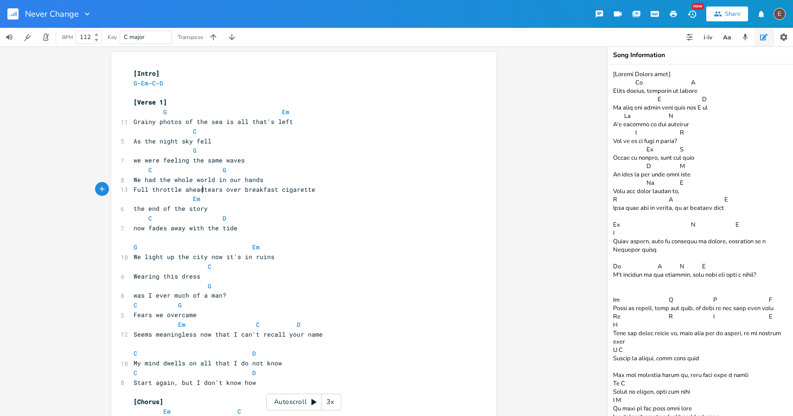
type textarea "ahead"
drag, startPoint x: 178, startPoint y: 190, endPoint x: 130, endPoint y: 190, distance: 47.8
click at [134, 190] on span "Full throttle ahead tears over breakfast cigarette" at bounding box center [227, 189] width 186 height 8
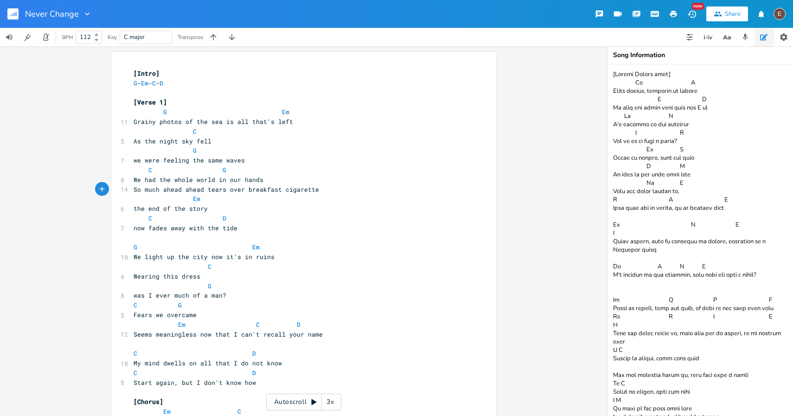
type textarea "So much ahead,"
type textarea "ahead"
drag, startPoint x: 211, startPoint y: 191, endPoint x: 185, endPoint y: 192, distance: 26.0
click at [185, 192] on span "So much ahead, ahead tears over breakfast cigarette" at bounding box center [230, 189] width 193 height 8
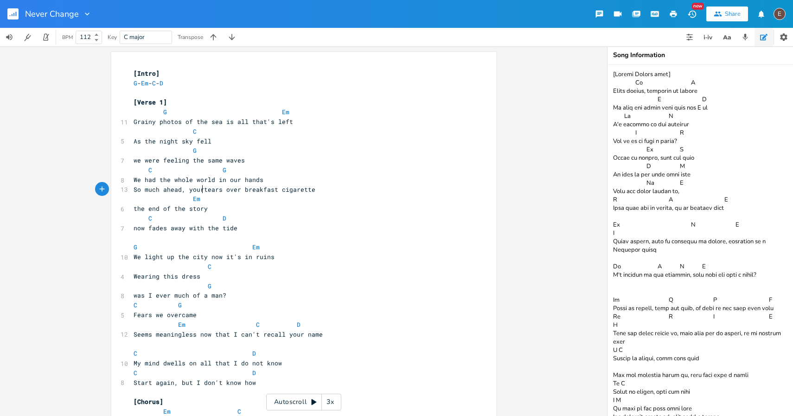
scroll to position [0, 13]
type textarea "your"
click at [242, 189] on span "So much ahead, your tears over breakfast cigarette" at bounding box center [227, 189] width 186 height 8
type textarea "m"
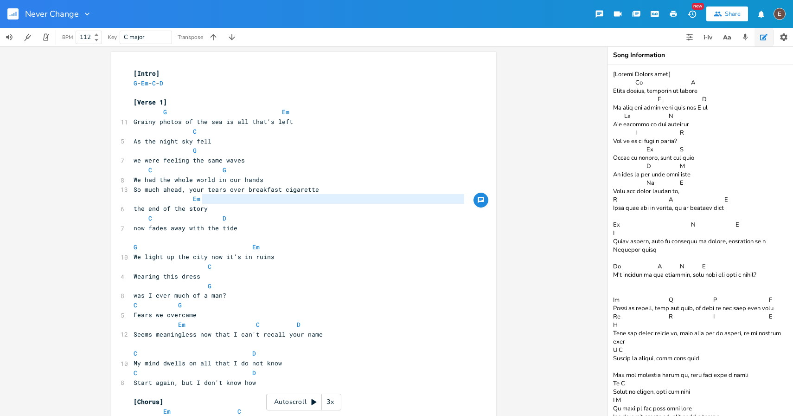
type textarea "the end of the story"
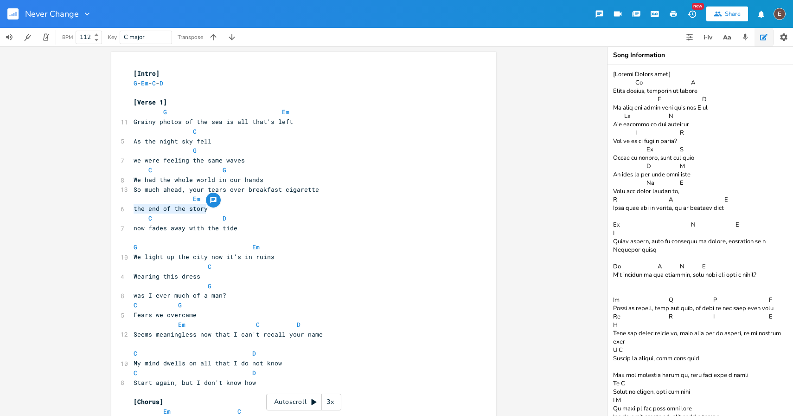
drag, startPoint x: 130, startPoint y: 210, endPoint x: 203, endPoint y: 207, distance: 72.9
click at [315, 191] on pre "So much ahead, your tears over breakfast cigarette" at bounding box center [299, 190] width 335 height 10
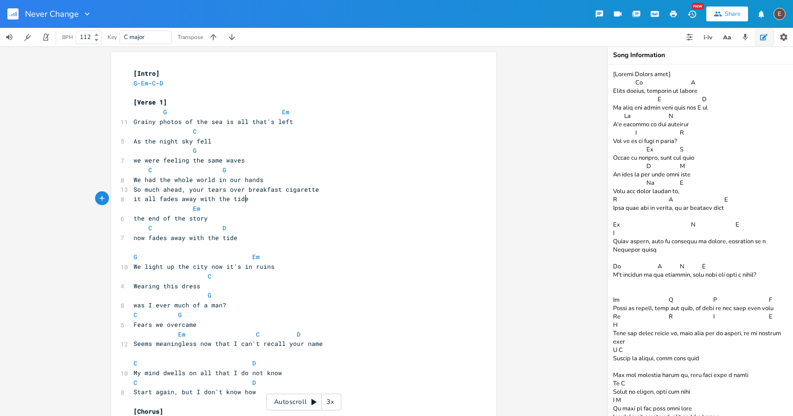
type textarea "it all fades away with the tide"
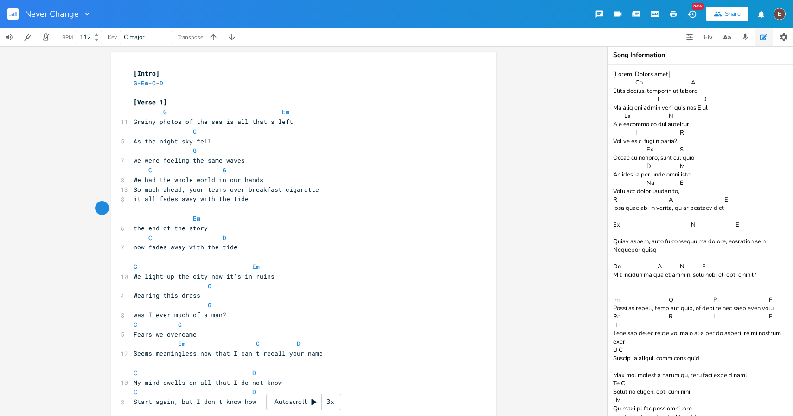
click at [337, 175] on pre "We had the whole world in our hands" at bounding box center [299, 180] width 335 height 10
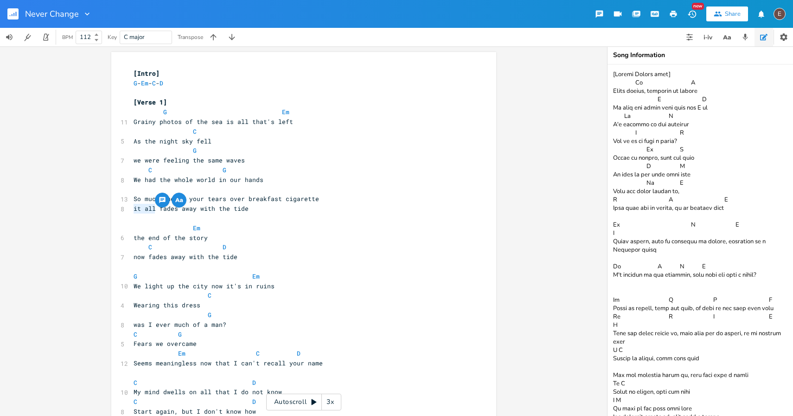
drag, startPoint x: 152, startPoint y: 207, endPoint x: 130, endPoint y: 208, distance: 21.8
click at [134, 208] on span "it all fades away with the tide" at bounding box center [191, 208] width 115 height 8
type textarea "our. fut"
type textarea "the future"
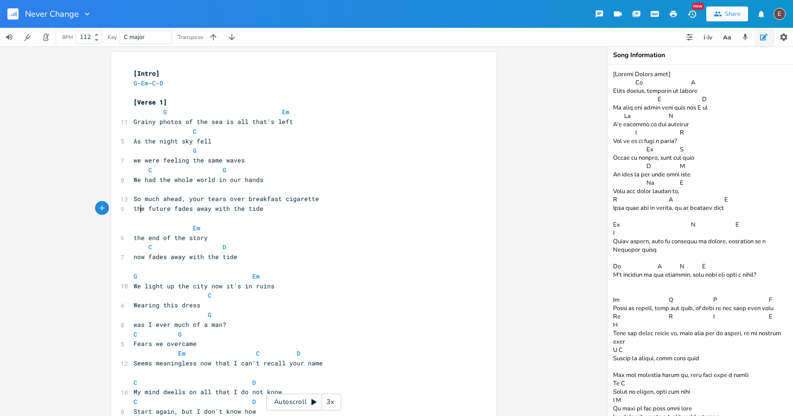
click at [139, 209] on span "the future fades away with the tide" at bounding box center [199, 208] width 130 height 8
type textarea "our"
click at [171, 198] on span "So much ahead, your tears over breakfast cigarette" at bounding box center [227, 198] width 186 height 8
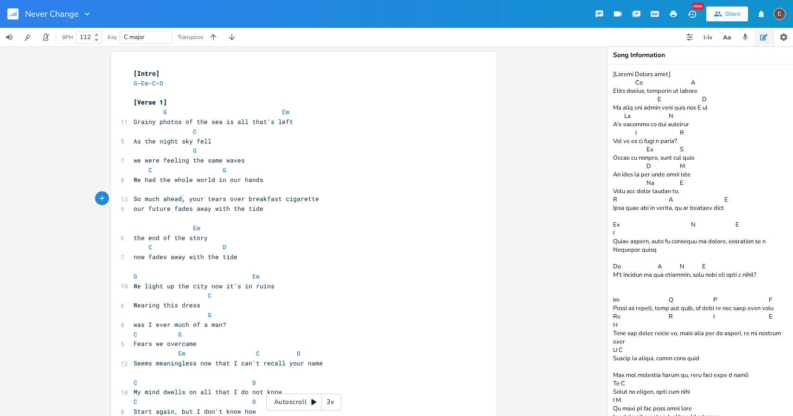
type textarea "So much ahead,"
drag, startPoint x: 180, startPoint y: 199, endPoint x: 118, endPoint y: 197, distance: 61.7
click at [132, 197] on div "13 So much ahead, your tears over breakfast cigarette" at bounding box center [299, 199] width 335 height 10
click at [182, 203] on pre "So much ahead, your tears over breakfast cigarette" at bounding box center [299, 199] width 335 height 10
type textarea "So much ahead,"
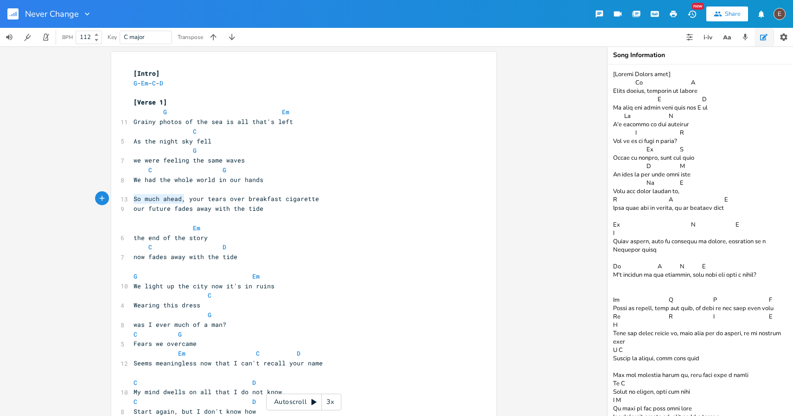
drag, startPoint x: 182, startPoint y: 202, endPoint x: 126, endPoint y: 199, distance: 56.7
click at [199, 199] on span "So much ahead, your tears over breakfast cigarette" at bounding box center [227, 198] width 186 height 8
type textarea "hands"
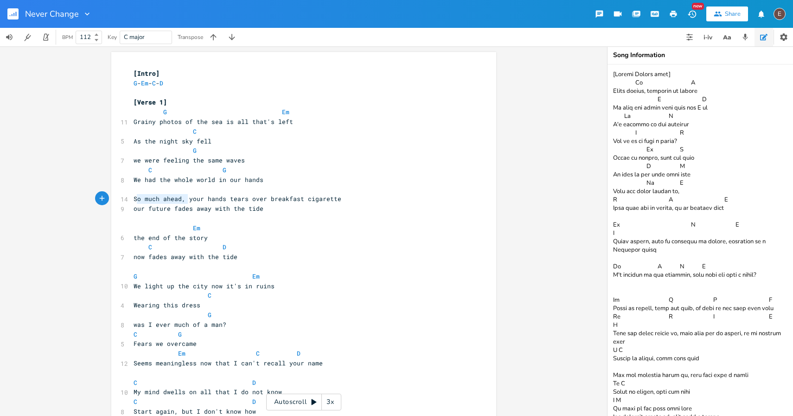
type textarea "So much ahead,"
drag, startPoint x: 184, startPoint y: 199, endPoint x: 131, endPoint y: 199, distance: 52.4
click at [134, 199] on span "So much ahead, your hands tears over breakfast cigarette" at bounding box center [238, 198] width 208 height 8
click at [171, 201] on span "your hands tears over breakfast cigarette" at bounding box center [210, 198] width 152 height 8
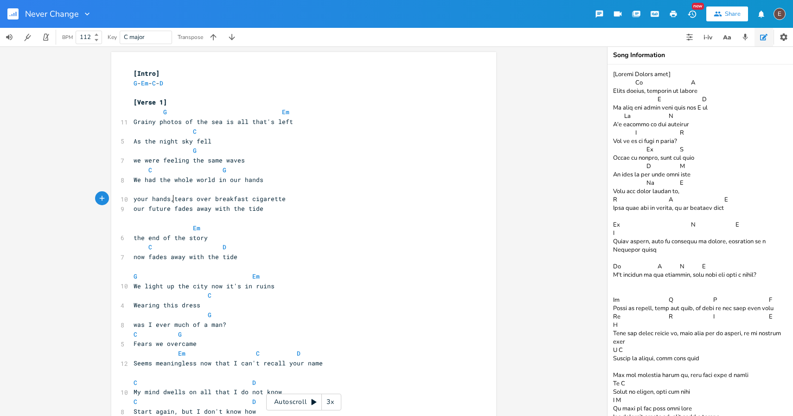
type textarea ","
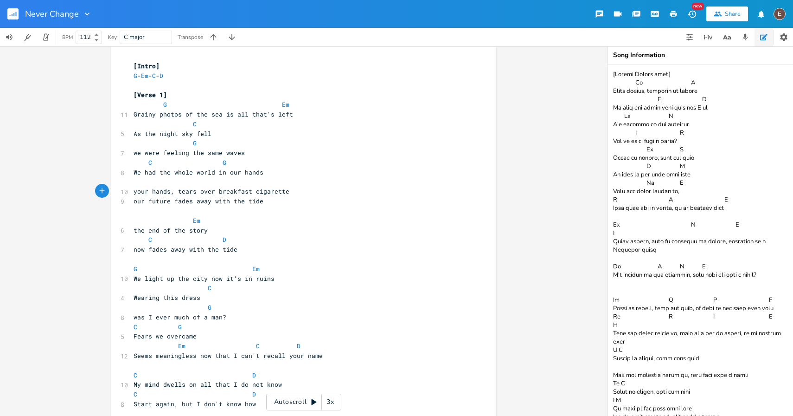
scroll to position [17, 0]
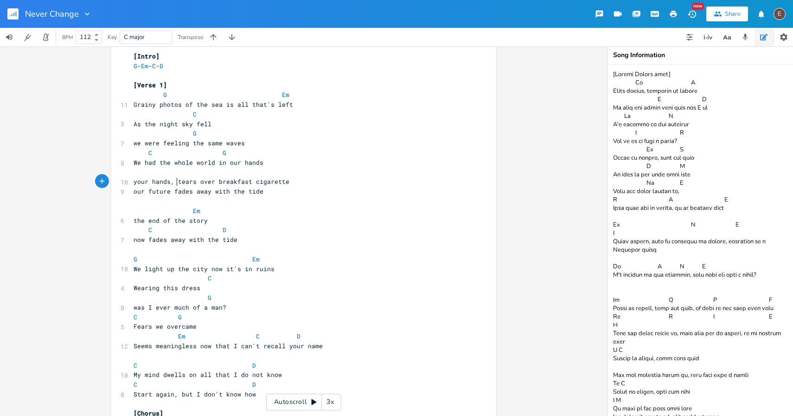
click at [198, 269] on span "We light up the city now it's in ruins" at bounding box center [204, 268] width 141 height 8
click at [203, 269] on span "We light up the city now it's in ruins" at bounding box center [204, 268] width 141 height 8
click at [225, 269] on span "We light up the city now it's in ruins" at bounding box center [204, 268] width 141 height 8
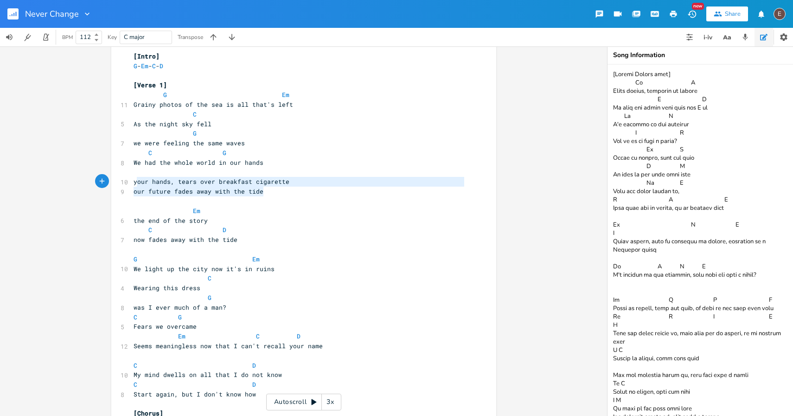
type textarea "our future fades away with the tide"
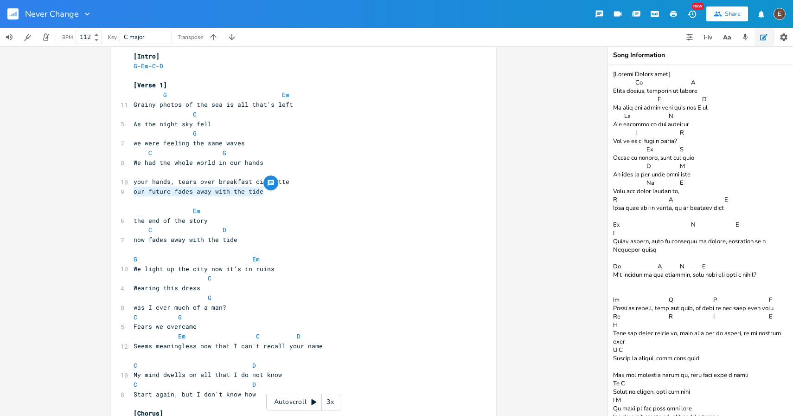
drag, startPoint x: 260, startPoint y: 192, endPoint x: 117, endPoint y: 195, distance: 142.9
click at [219, 197] on pre "​" at bounding box center [299, 201] width 335 height 10
type textarea "your hands,"
drag, startPoint x: 174, startPoint y: 183, endPoint x: 118, endPoint y: 183, distance: 56.6
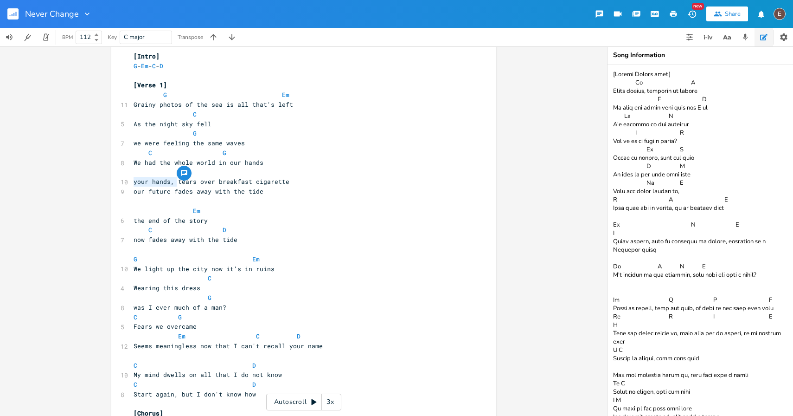
click at [132, 183] on div "10 your hands, tears over breakfast cigarette" at bounding box center [299, 182] width 335 height 10
click at [270, 191] on pre "our future fades away with the tide" at bounding box center [299, 191] width 335 height 10
type textarea "your hands,"
drag, startPoint x: 174, startPoint y: 182, endPoint x: 128, endPoint y: 182, distance: 45.5
click at [132, 182] on pre "your hands, tears over breakfast cigarette" at bounding box center [299, 182] width 335 height 10
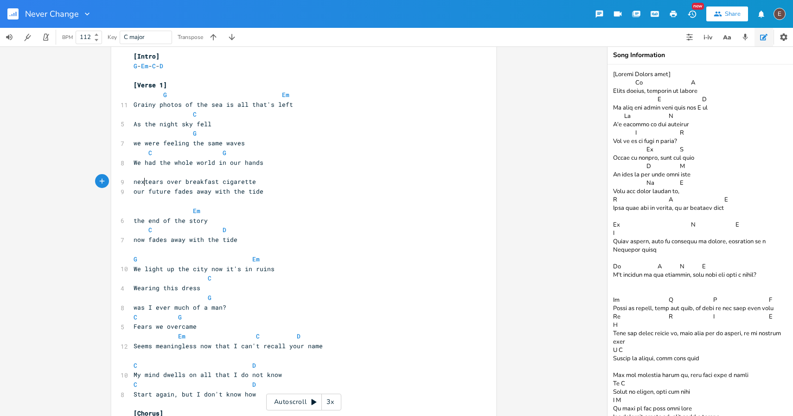
type textarea "nex"
click at [267, 176] on pre "​" at bounding box center [299, 172] width 335 height 10
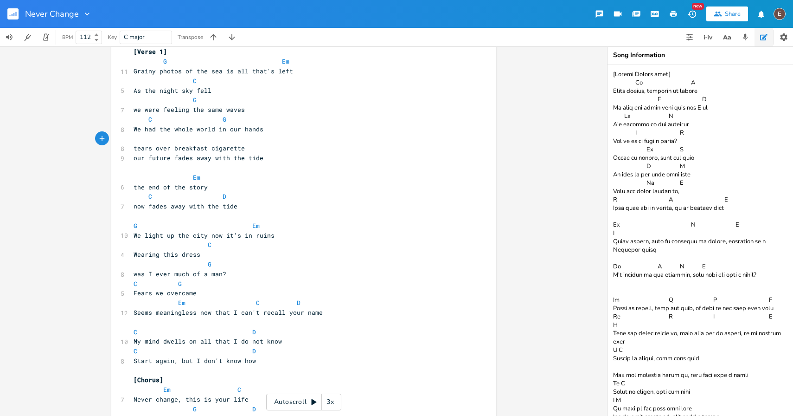
scroll to position [106, 0]
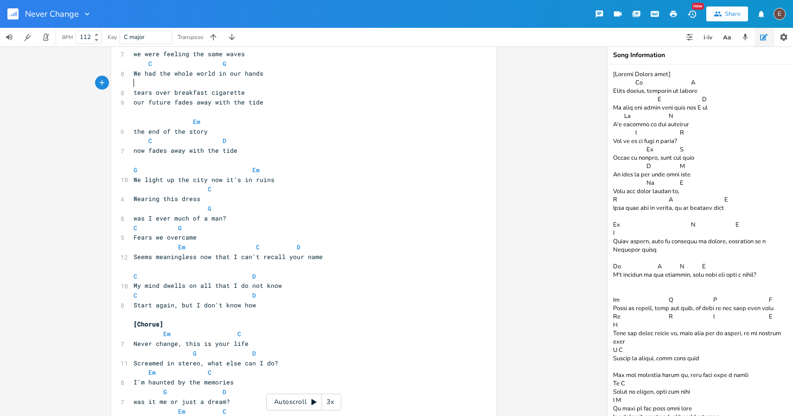
click at [218, 235] on pre "Fears we overcame" at bounding box center [299, 237] width 335 height 10
click at [262, 103] on pre "our future fades away with the tide" at bounding box center [299, 102] width 335 height 10
click at [195, 95] on span "tears over breakfast cigarette" at bounding box center [189, 92] width 111 height 8
type textarea "morning"
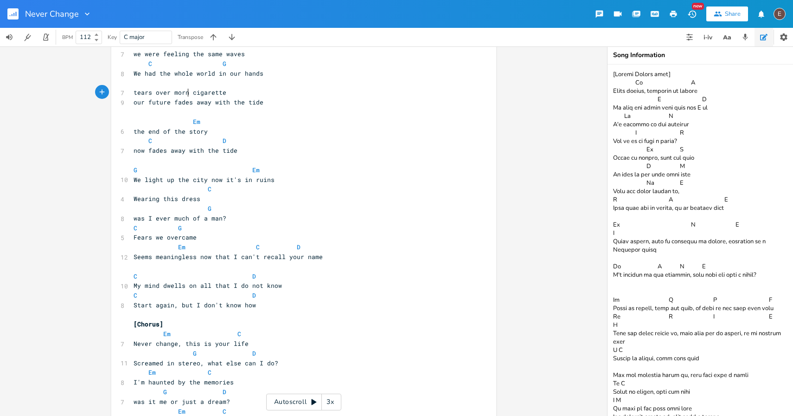
scroll to position [0, 22]
click at [240, 96] on pre "tears over morning cigarette" at bounding box center [299, 93] width 335 height 10
click at [155, 153] on span "now fades away with the tide" at bounding box center [186, 150] width 104 height 8
type textarea "fades"
click at [155, 153] on span "now fades away with the tide" at bounding box center [186, 150] width 104 height 8
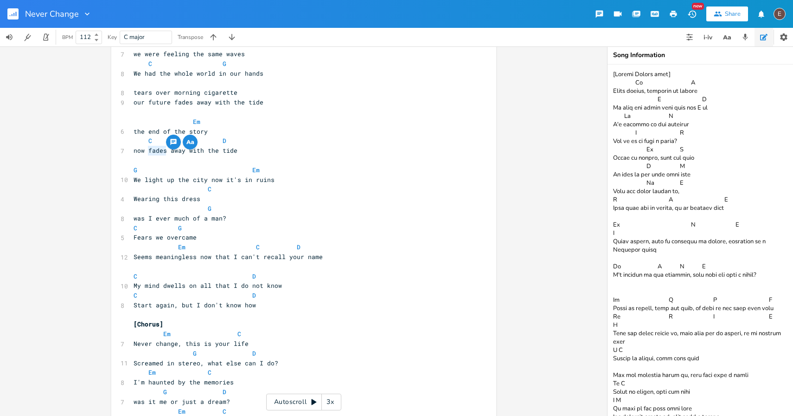
click at [191, 160] on pre "​" at bounding box center [299, 160] width 335 height 10
click at [150, 149] on span "now fades away with the tide" at bounding box center [186, 150] width 104 height 8
type textarea "fades"
click at [150, 149] on span "now fades away with the tide" at bounding box center [186, 150] width 104 height 8
click at [182, 162] on pre "​" at bounding box center [299, 160] width 335 height 10
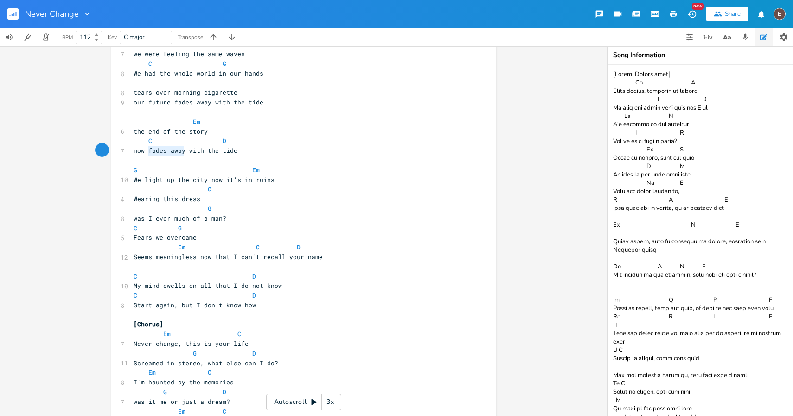
drag, startPoint x: 180, startPoint y: 150, endPoint x: 146, endPoint y: 149, distance: 34.8
click at [146, 149] on span "now fades away with the tide" at bounding box center [186, 150] width 104 height 8
type textarea "dries up"
click at [149, 148] on span "now dries up with the tide" at bounding box center [182, 150] width 96 height 8
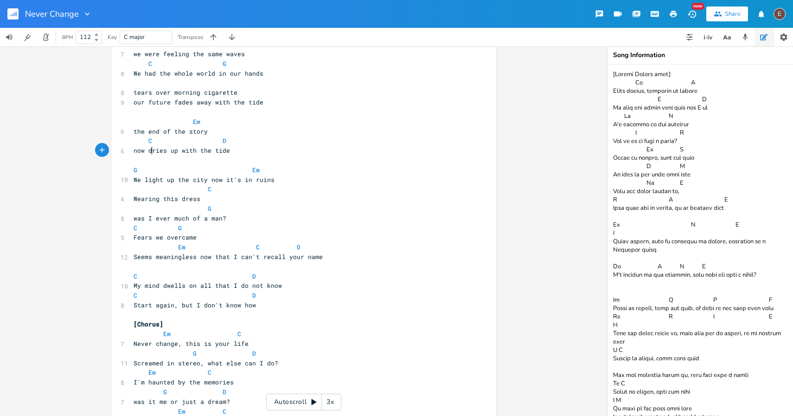
click at [149, 148] on span "now dries up with the tide" at bounding box center [182, 150] width 96 height 8
type textarea "dry"
click at [242, 152] on pre "now dry up with the tide" at bounding box center [299, 151] width 335 height 10
type textarea "dries"
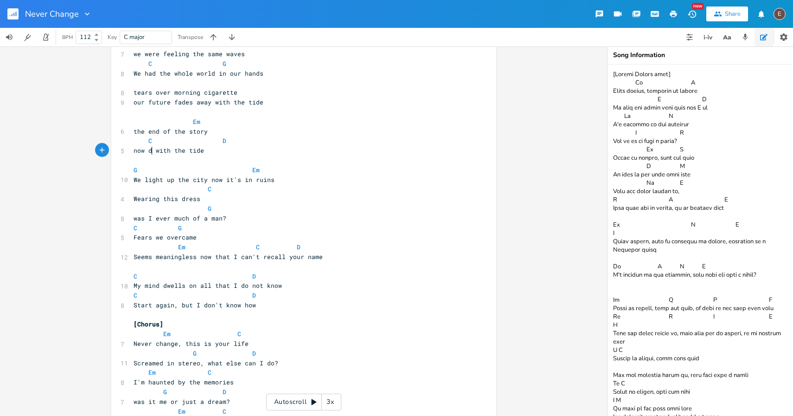
type textarea "fades away"
click at [249, 148] on pre "now fades away with the tide" at bounding box center [299, 151] width 335 height 10
click at [264, 105] on pre "our future fades away with the tide" at bounding box center [299, 102] width 335 height 10
click at [134, 90] on span "tears over morning cigarette" at bounding box center [186, 92] width 104 height 8
type textarea "We had the whole world in our hands,"
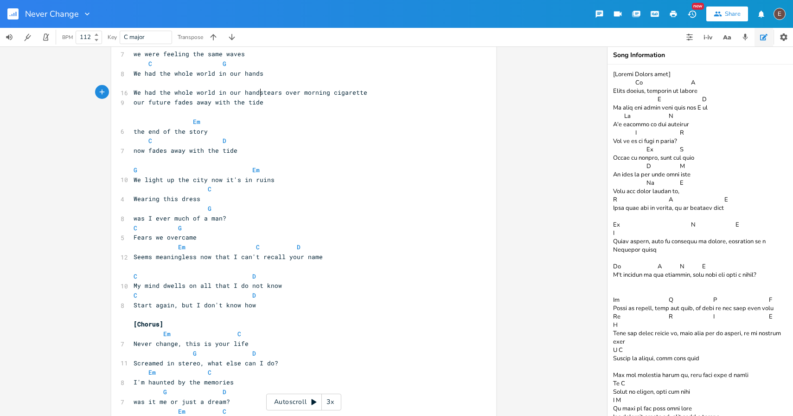
scroll to position [0, 107]
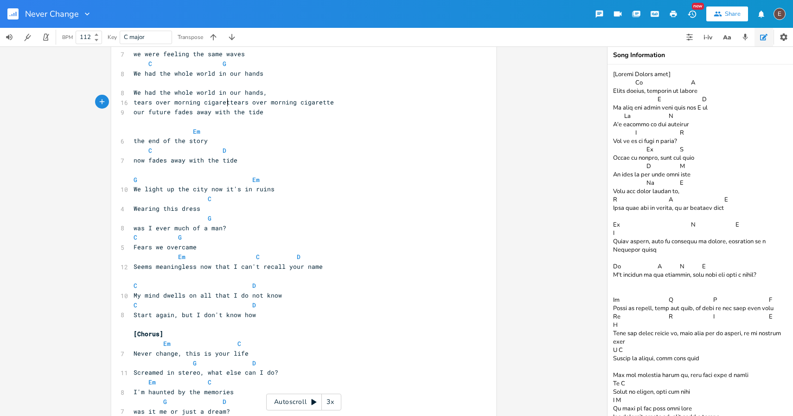
type textarea "tears over morning cigarette,"
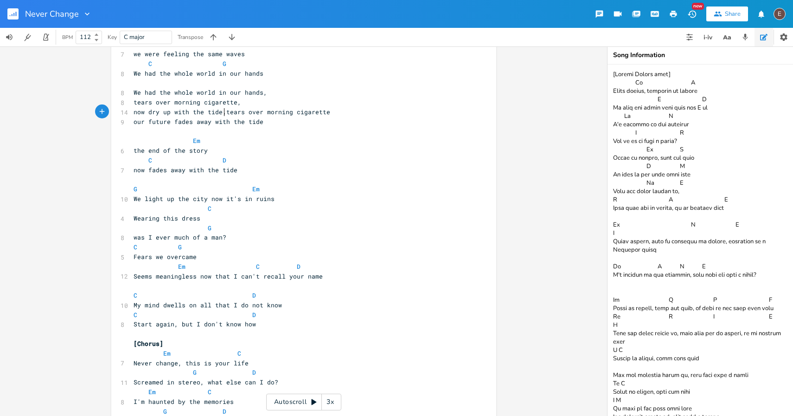
type textarea "now dry up with the tide."
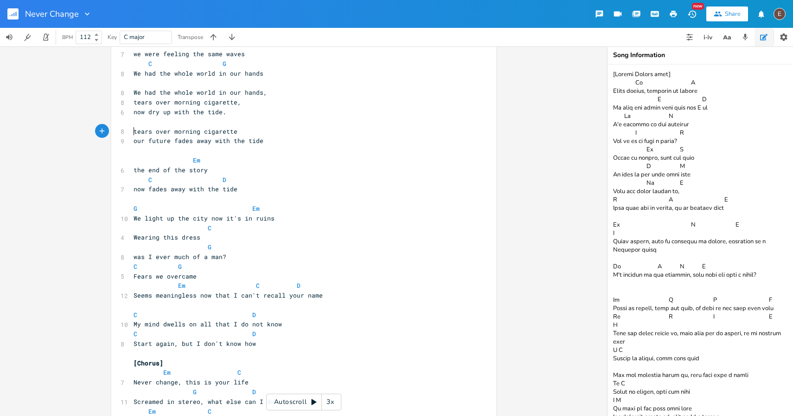
click at [185, 277] on span "Fears we overcame" at bounding box center [165, 276] width 63 height 8
type textarea "overcame"
drag, startPoint x: 185, startPoint y: 277, endPoint x: 191, endPoint y: 280, distance: 6.6
click at [185, 277] on span "Fears we overcame" at bounding box center [165, 276] width 63 height 8
click at [209, 281] on span at bounding box center [215, 286] width 15 height 10
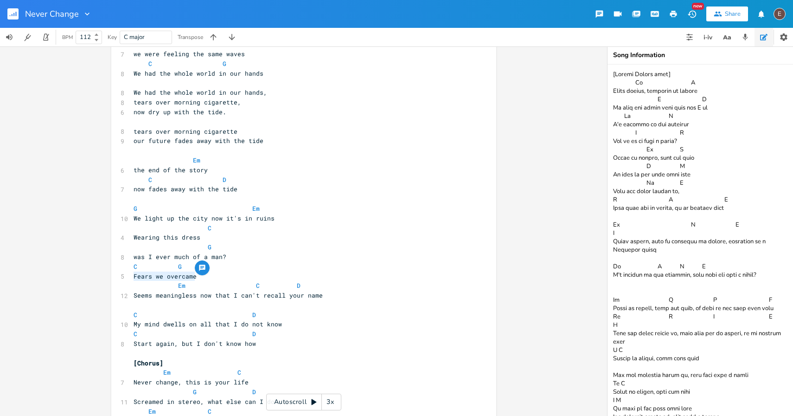
drag, startPoint x: 200, startPoint y: 277, endPoint x: 122, endPoint y: 277, distance: 78.9
type textarea "Fears we overcame"
click at [161, 279] on span "Fears we overcame" at bounding box center [165, 276] width 63 height 8
click at [177, 275] on span "Fears we overcame" at bounding box center [165, 276] width 63 height 8
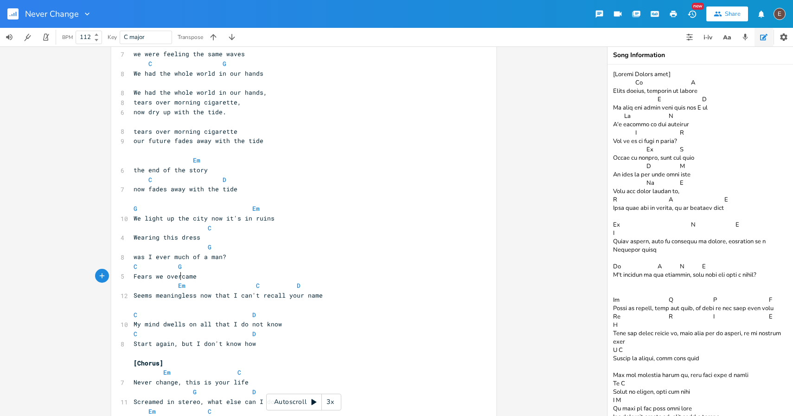
type textarea "overcame"
click at [177, 275] on span "Fears we overcame" at bounding box center [165, 276] width 63 height 8
click at [210, 283] on span at bounding box center [215, 286] width 15 height 10
type textarea "Fears we overcame"
drag, startPoint x: 204, startPoint y: 279, endPoint x: 131, endPoint y: 278, distance: 72.8
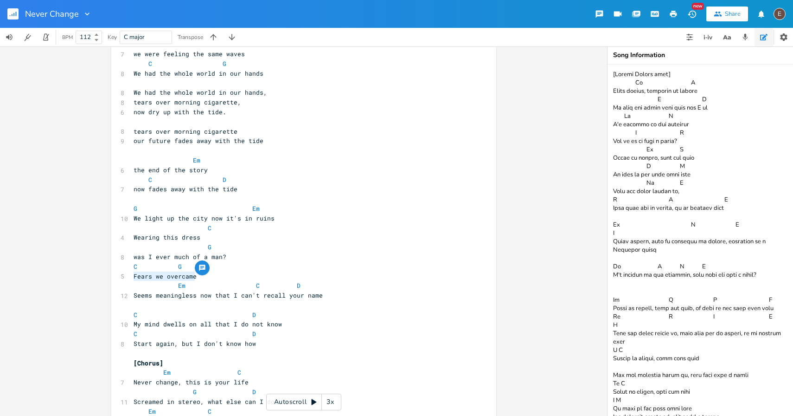
click at [132, 278] on pre "Fears we overcame" at bounding box center [299, 276] width 335 height 10
click at [193, 281] on span at bounding box center [200, 286] width 15 height 10
type textarea "came"
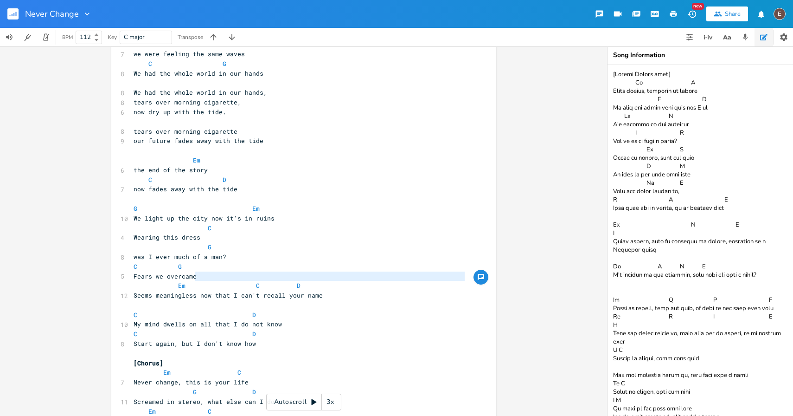
type textarea "Fears we overcame"
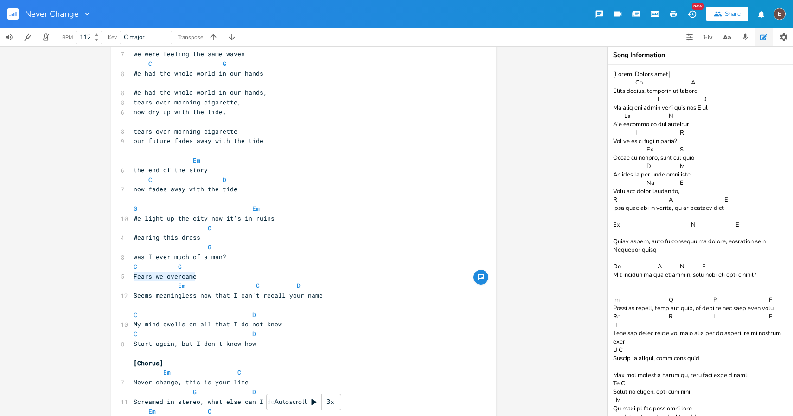
drag, startPoint x: 196, startPoint y: 277, endPoint x: 126, endPoint y: 279, distance: 70.1
click at [225, 281] on span at bounding box center [230, 286] width 15 height 10
type textarea "Fears we overcame"
drag, startPoint x: 193, startPoint y: 276, endPoint x: 132, endPoint y: 276, distance: 61.2
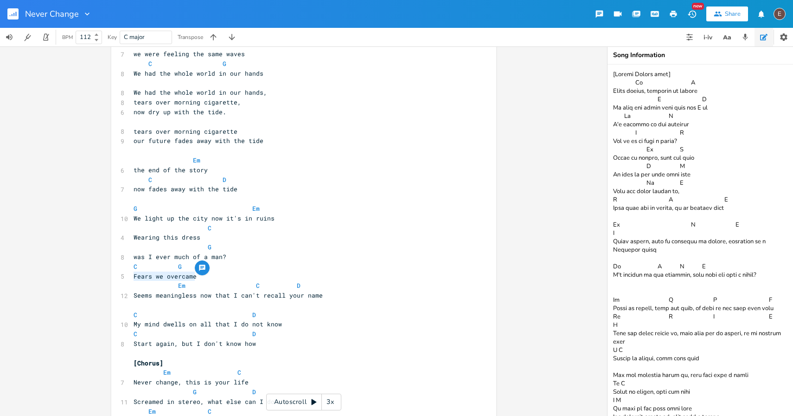
click at [132, 276] on pre "Fears we overcame" at bounding box center [299, 276] width 335 height 10
click at [192, 276] on span "Fears we overcame" at bounding box center [165, 276] width 63 height 8
type textarea "Fears we overcame"
drag, startPoint x: 194, startPoint y: 276, endPoint x: 123, endPoint y: 276, distance: 71.0
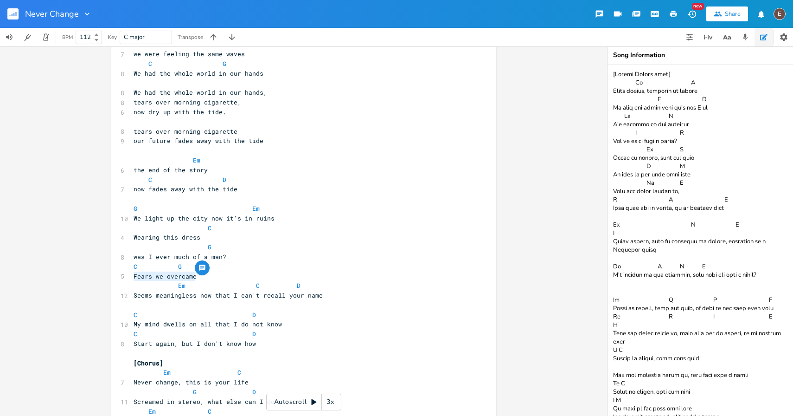
click at [187, 280] on pre "Fears we overcame" at bounding box center [299, 276] width 335 height 10
type textarea "Fears we overcame"
drag, startPoint x: 192, startPoint y: 278, endPoint x: 132, endPoint y: 274, distance: 60.4
click at [132, 274] on pre "Fears we overcame" at bounding box center [299, 276] width 335 height 10
click at [186, 277] on span "Fears we overcame" at bounding box center [165, 276] width 63 height 8
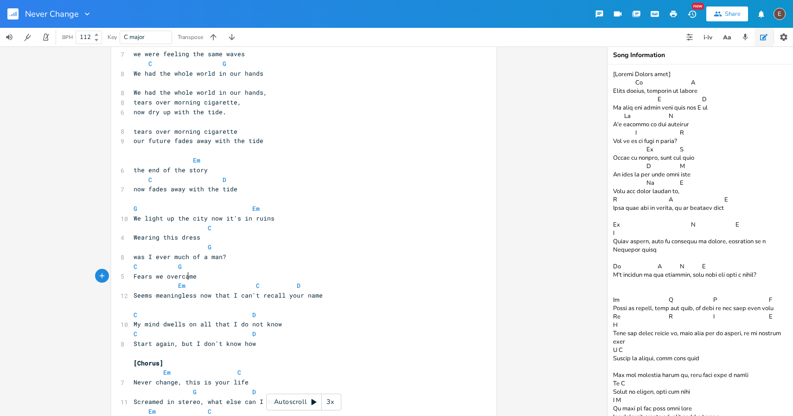
click at [192, 278] on span "Fears we overcame" at bounding box center [165, 276] width 63 height 8
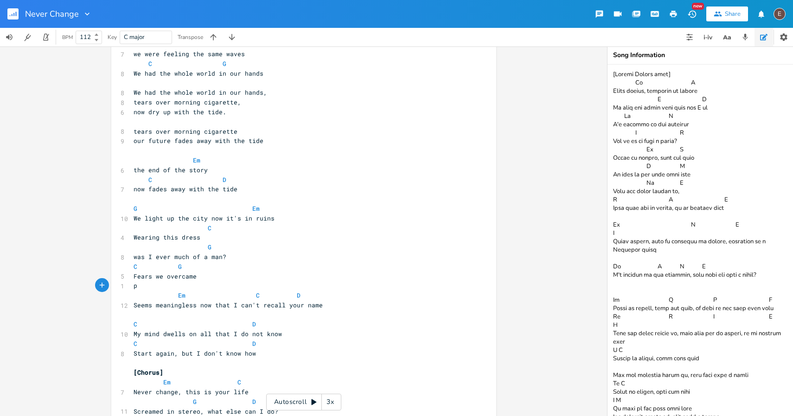
scroll to position [0, 8]
type textarea "parts of me"
type textarea ", the"
click at [726, 37] on icon "button" at bounding box center [725, 37] width 5 height 4
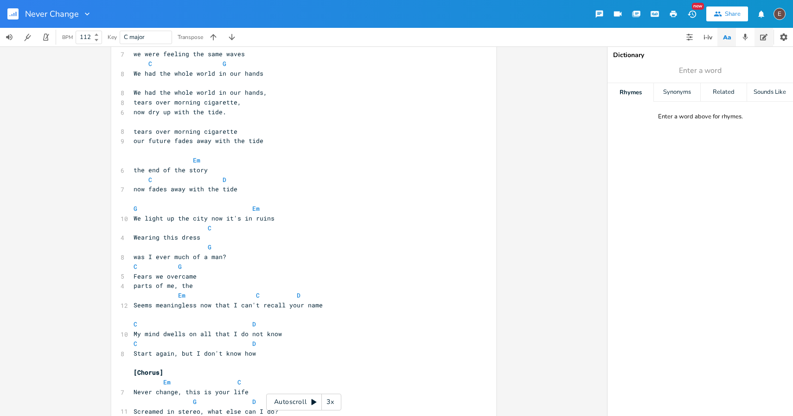
click at [760, 37] on icon "button" at bounding box center [763, 36] width 7 height 7
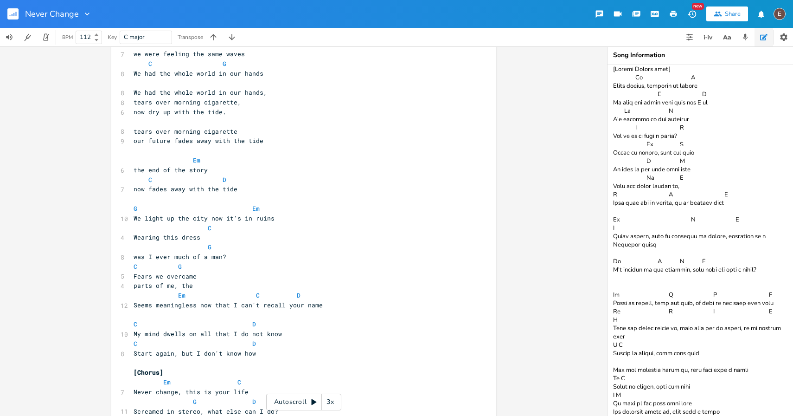
scroll to position [0, 0]
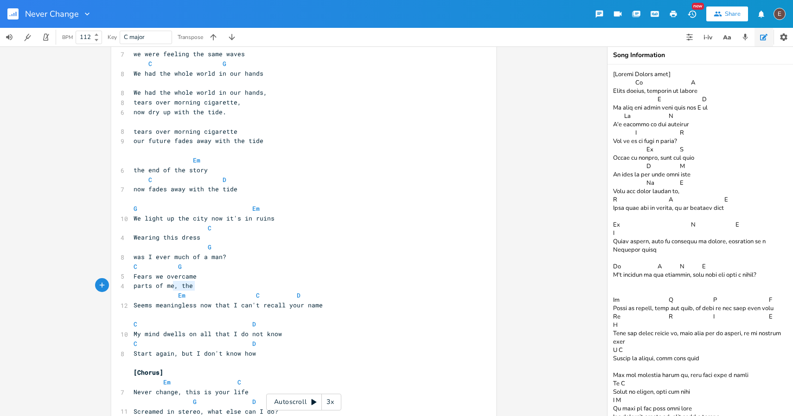
type textarea "the"
drag, startPoint x: 196, startPoint y: 283, endPoint x: 174, endPoint y: 284, distance: 21.4
click at [175, 284] on pre "parts of me, the" at bounding box center [299, 286] width 335 height 10
click at [134, 286] on span "parts of me, the" at bounding box center [163, 285] width 59 height 8
drag, startPoint x: 193, startPoint y: 285, endPoint x: 178, endPoint y: 286, distance: 15.3
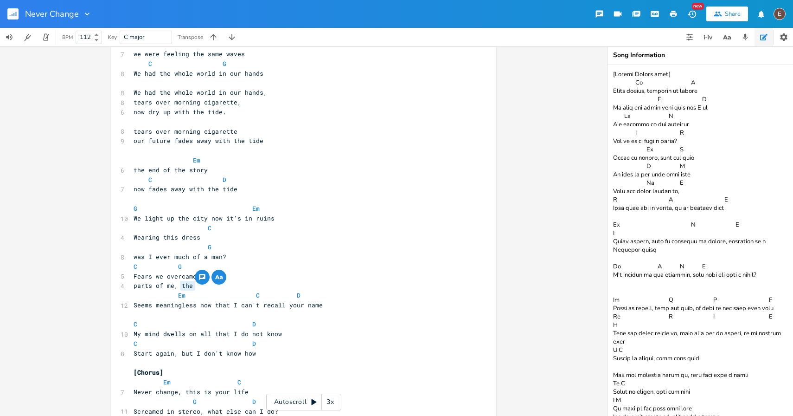
click at [178, 286] on pre "parts of me, the" at bounding box center [299, 286] width 335 height 10
type textarea "the ones we"
drag, startPoint x: 221, startPoint y: 288, endPoint x: 179, endPoint y: 287, distance: 42.2
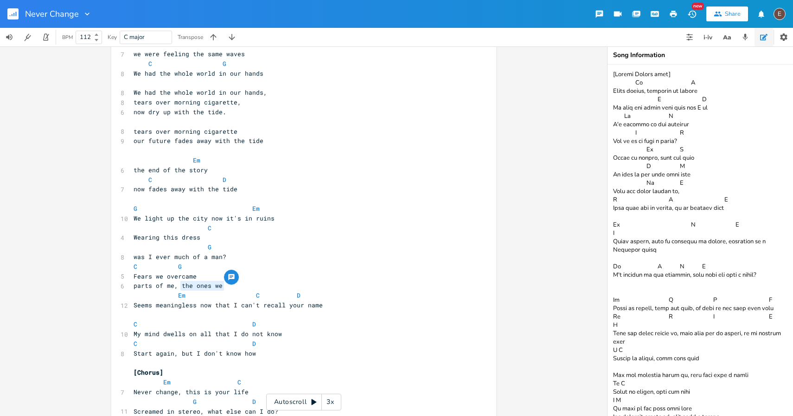
click at [179, 287] on pre "parts of me, the ones we" at bounding box center [299, 286] width 335 height 10
type textarea "the ones we loved,"
type textarea "Fears we overcame"
drag, startPoint x: 205, startPoint y: 277, endPoint x: 125, endPoint y: 276, distance: 79.3
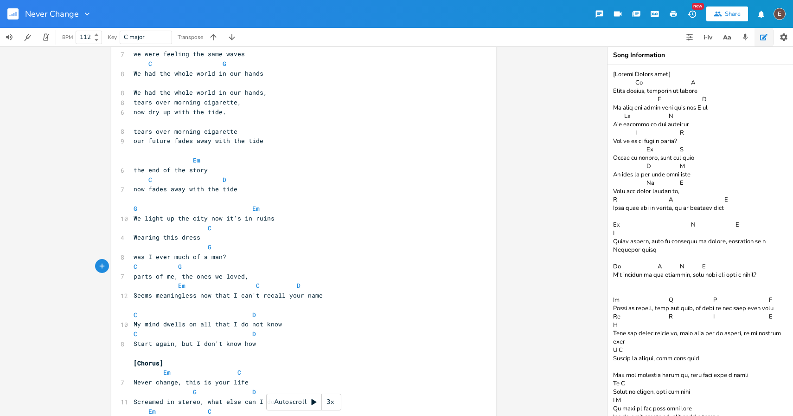
type textarea "Fears we overcame"
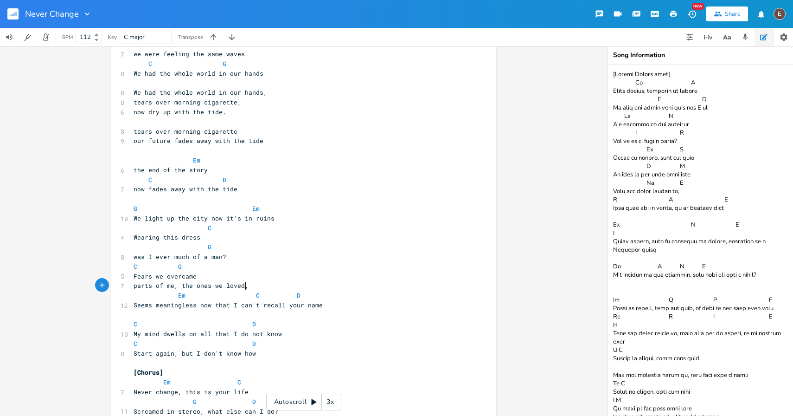
click at [246, 284] on pre "parts of me, the ones we loved," at bounding box center [299, 286] width 335 height 10
click at [231, 288] on span "parts of me, the ones we loved," at bounding box center [191, 285] width 115 height 8
type textarea "loved"
click at [231, 288] on span "parts of me, the ones we loved," at bounding box center [191, 285] width 115 height 8
drag, startPoint x: 248, startPoint y: 288, endPoint x: 179, endPoint y: 288, distance: 69.1
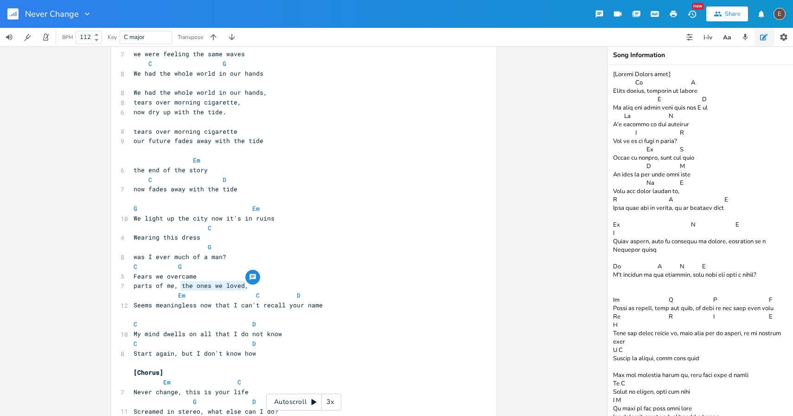
click at [179, 288] on pre "parts of me, the ones we loved," at bounding box center [299, 286] width 335 height 10
type textarea "the hopes,"
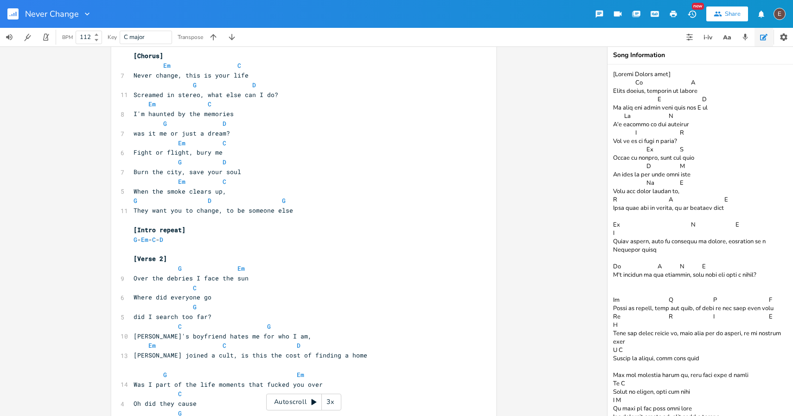
scroll to position [424, 0]
drag, startPoint x: 200, startPoint y: 241, endPoint x: 145, endPoint y: 241, distance: 54.7
click at [145, 241] on pre "G - Em - C - D" at bounding box center [299, 238] width 335 height 10
type textarea "D - G - D D"
type textarea "-D"
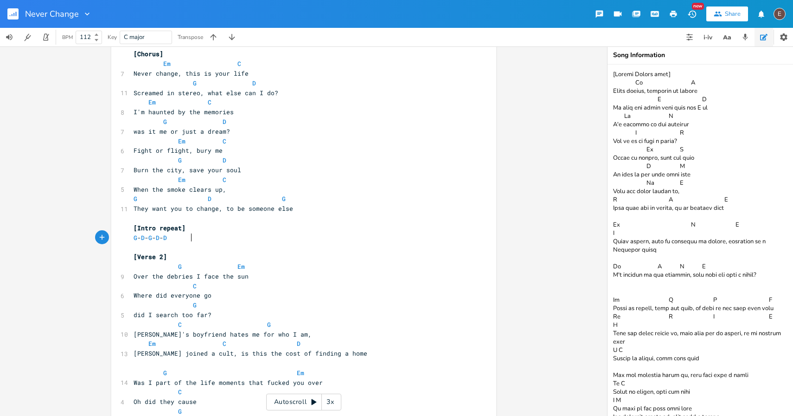
type textarea "D"
click at [152, 240] on span "G" at bounding box center [150, 237] width 4 height 8
click at [193, 242] on pre "​" at bounding box center [299, 247] width 335 height 10
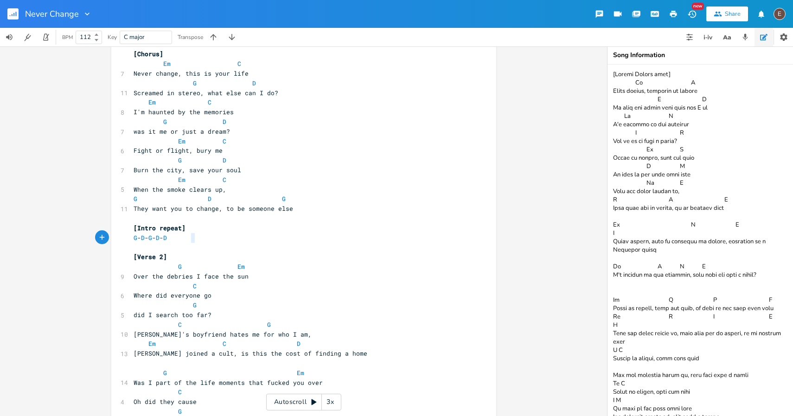
type textarea "G - D - G - D - D"
click at [193, 242] on pre "​" at bounding box center [299, 247] width 335 height 10
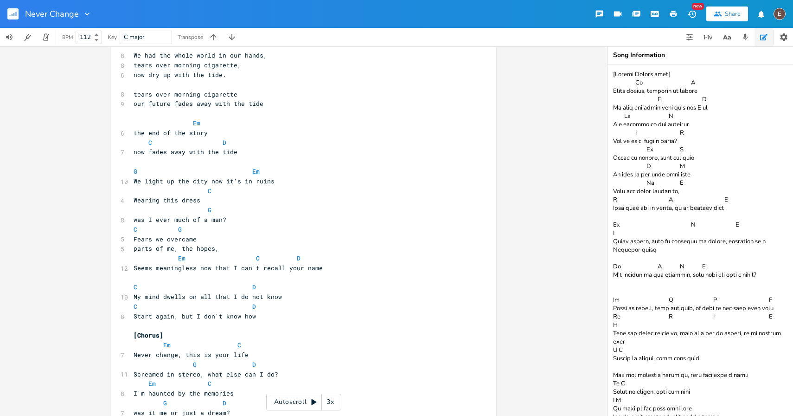
scroll to position [0, 0]
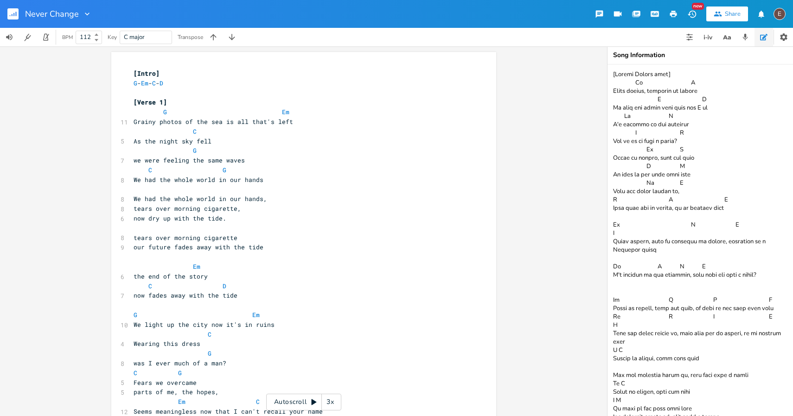
click at [163, 79] on span "G - Em - C - D" at bounding box center [149, 83] width 30 height 8
type textarea "G - Em - C - D"
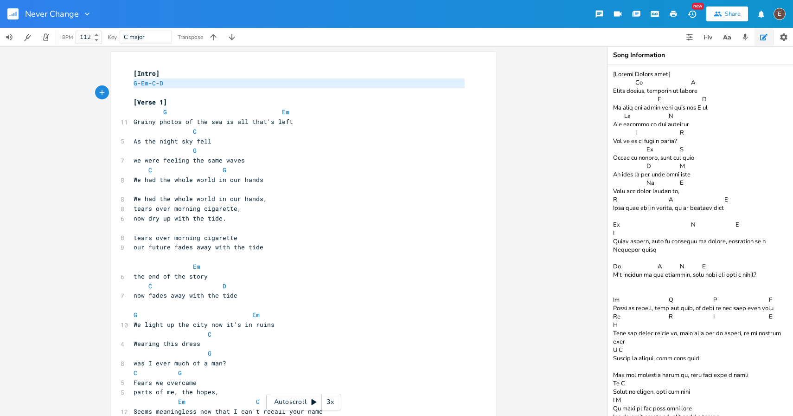
click at [163, 79] on span "G - Em - C - D" at bounding box center [149, 83] width 30 height 8
paste textarea
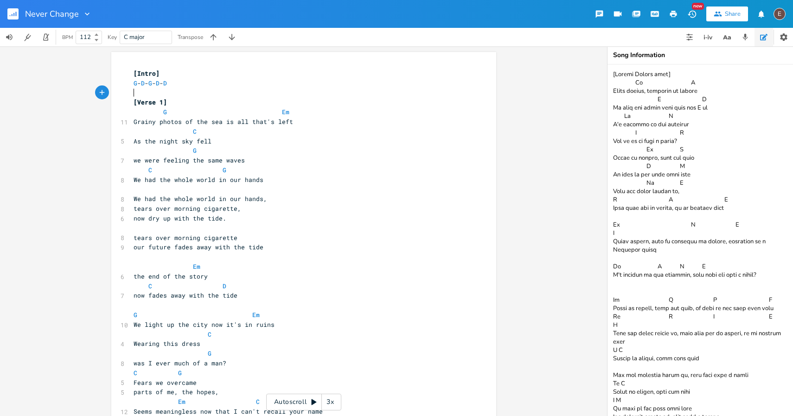
click at [240, 101] on pre "[Verse 1]" at bounding box center [299, 102] width 335 height 10
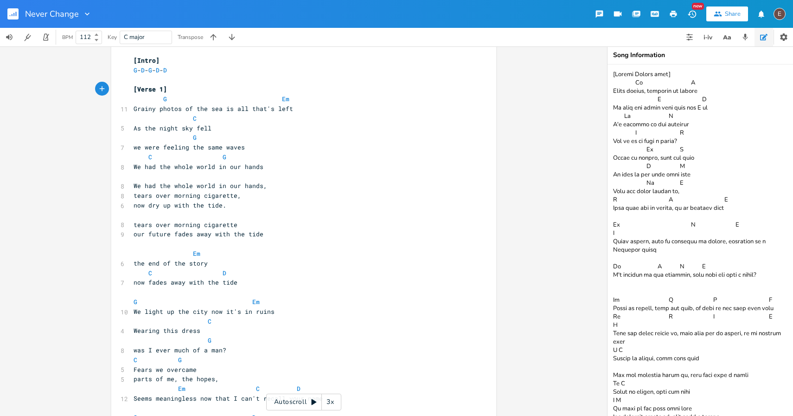
scroll to position [15, 0]
click at [231, 206] on pre "now dry up with the tide." at bounding box center [299, 204] width 335 height 10
click at [193, 265] on pre "the end of the story" at bounding box center [299, 262] width 335 height 10
type textarea "story"
click at [193, 265] on pre "the end of the story" at bounding box center [299, 262] width 335 height 10
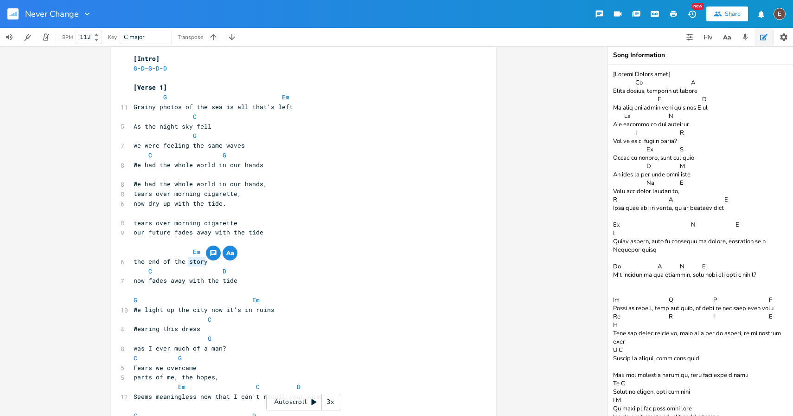
click at [176, 265] on pre "the end of the story" at bounding box center [299, 262] width 335 height 10
click at [143, 264] on span "the end of the story" at bounding box center [171, 261] width 74 height 8
click at [176, 263] on span "the end of the story" at bounding box center [171, 261] width 74 height 8
type textarea "the"
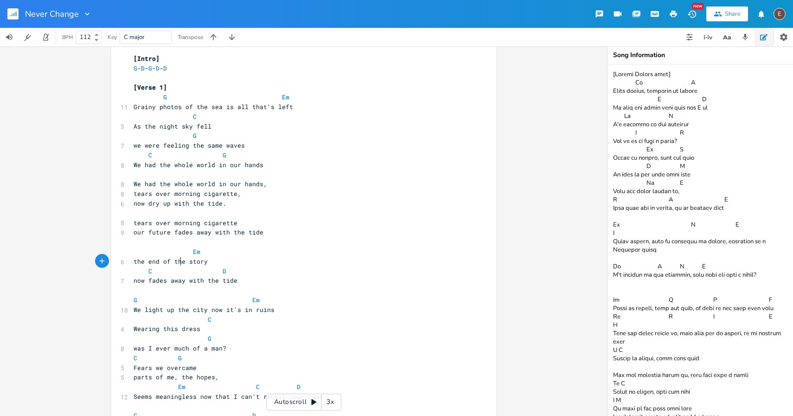
click at [176, 263] on span "the end of the story" at bounding box center [171, 261] width 74 height 8
click at [190, 263] on span "the end of the story" at bounding box center [171, 261] width 74 height 8
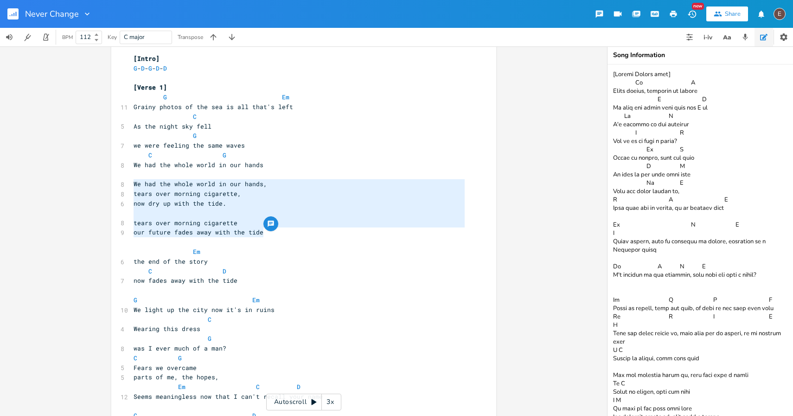
drag, startPoint x: 278, startPoint y: 233, endPoint x: 126, endPoint y: 181, distance: 161.4
type textarea "We had the whole world in our hands, tears over morning cigarette, now dry up w…"
click at [218, 199] on pre "now dry up with the tide." at bounding box center [299, 204] width 335 height 10
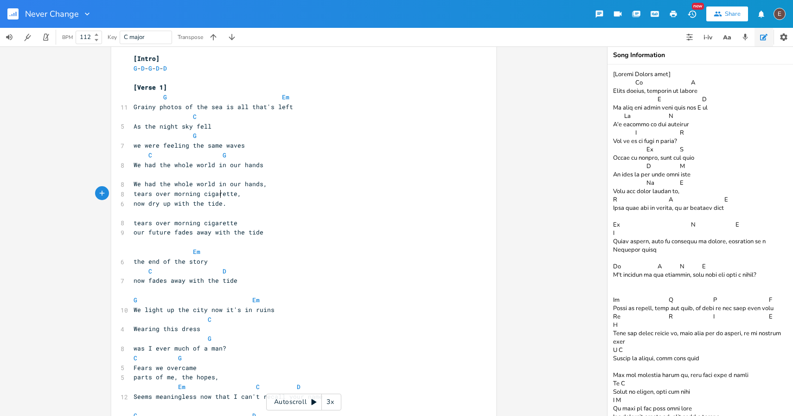
drag, startPoint x: 216, startPoint y: 201, endPoint x: 220, endPoint y: 202, distance: 4.7
click at [216, 202] on span "now dry up with the tide." at bounding box center [180, 203] width 93 height 8
click at [241, 203] on pre "now dry up with the tide." at bounding box center [299, 204] width 335 height 10
click at [16, 19] on rect "button" at bounding box center [12, 13] width 11 height 11
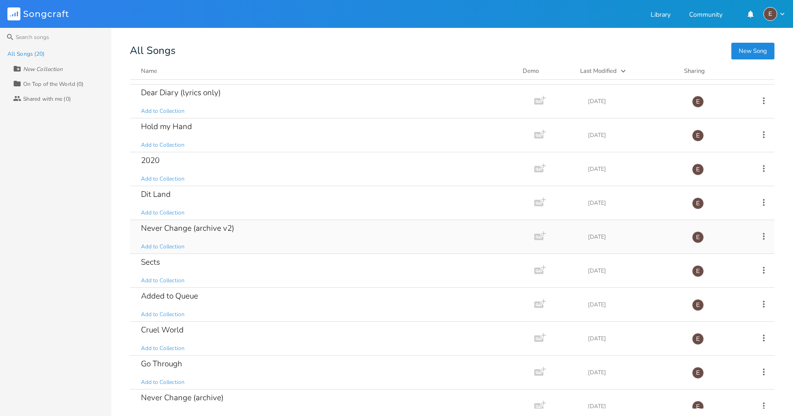
scroll to position [233, 0]
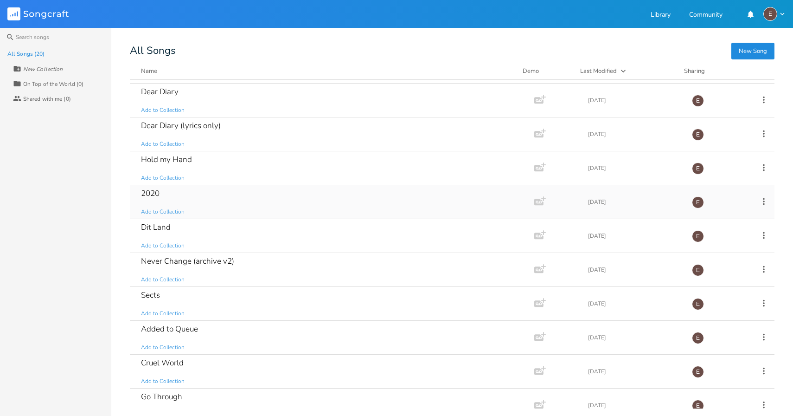
click at [222, 206] on div "2020 Add to Collection" at bounding box center [330, 201] width 379 height 33
